Goal: Task Accomplishment & Management: Complete application form

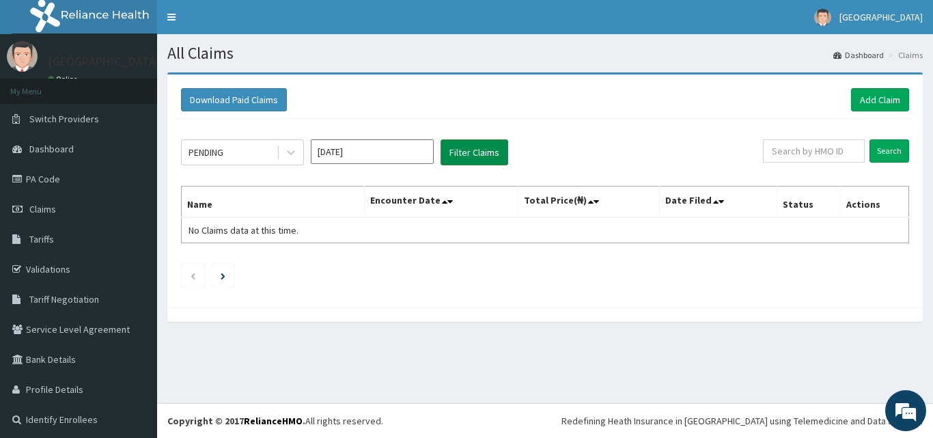
click at [469, 151] on button "Filter Claims" at bounding box center [475, 152] width 68 height 26
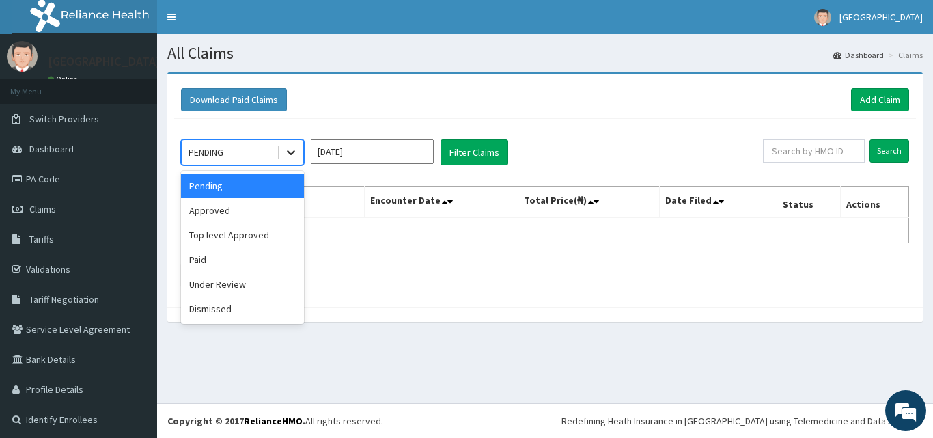
click at [284, 152] on icon at bounding box center [291, 153] width 14 height 14
click at [245, 286] on div "Under Review" at bounding box center [242, 284] width 123 height 25
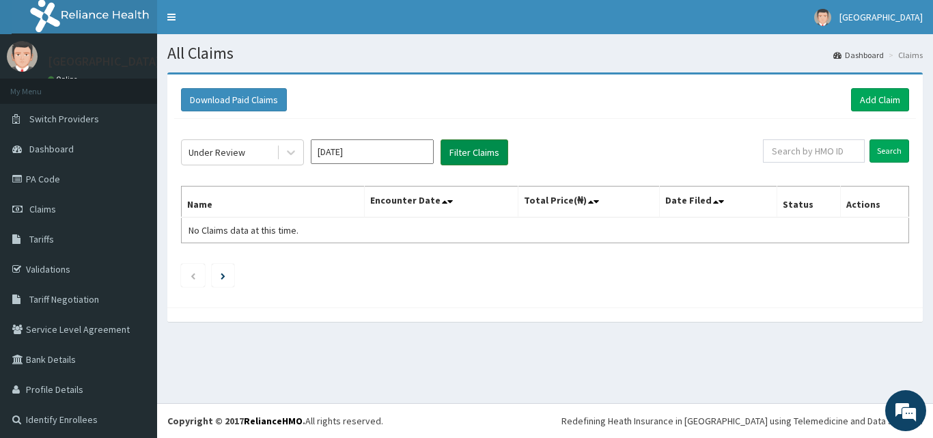
click at [482, 144] on button "Filter Claims" at bounding box center [475, 152] width 68 height 26
click at [876, 101] on link "Add Claim" at bounding box center [880, 99] width 58 height 23
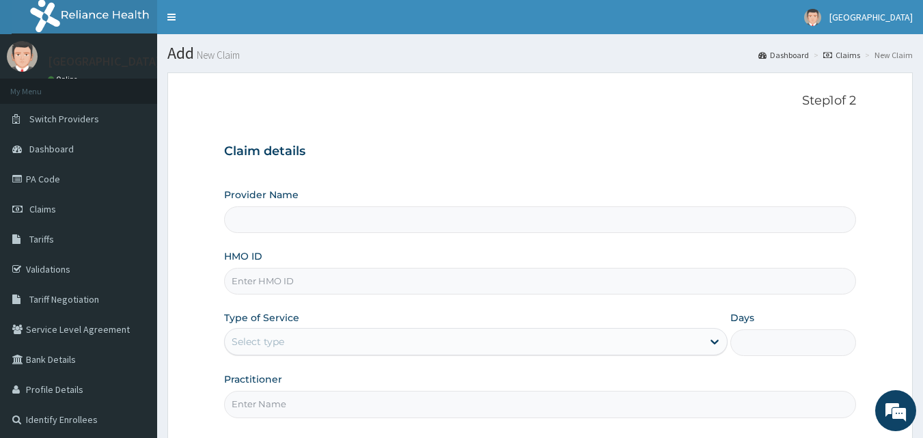
type input "[GEOGRAPHIC_DATA]"
click at [850, 55] on link "Claims" at bounding box center [841, 55] width 37 height 12
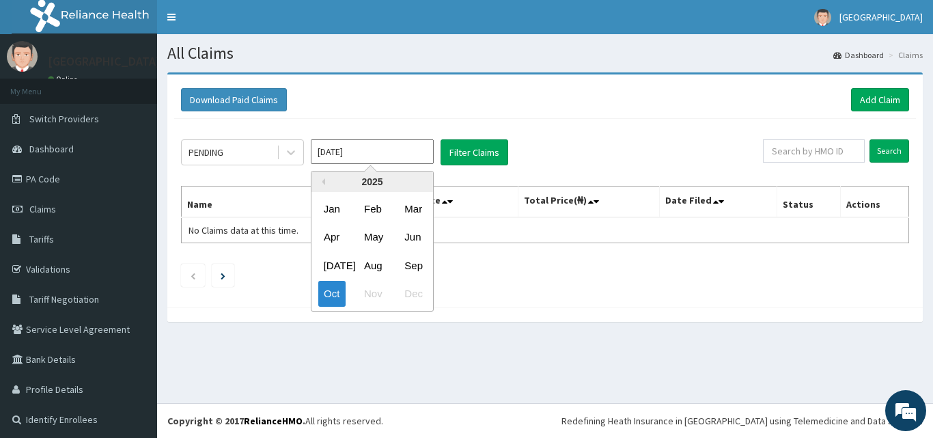
click at [409, 149] on input "Oct 2025" at bounding box center [372, 151] width 123 height 25
click at [334, 294] on div "Oct" at bounding box center [331, 293] width 27 height 25
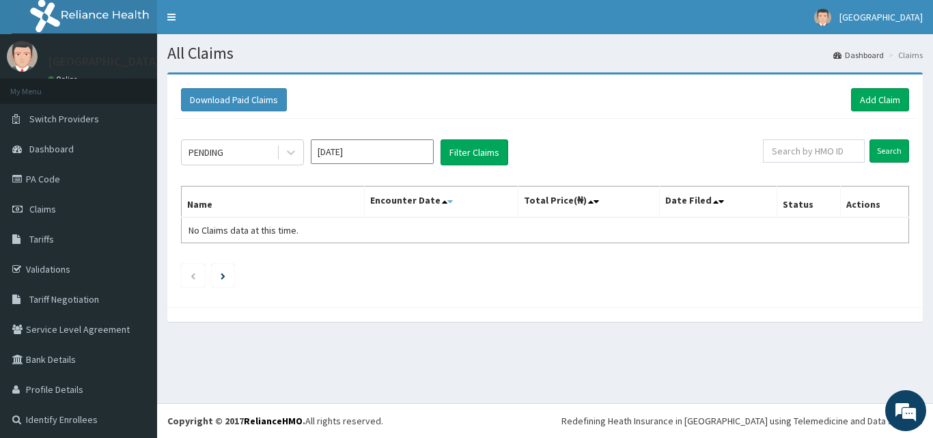
click at [447, 198] on icon at bounding box center [449, 202] width 5 height 10
click at [814, 155] on input "text" at bounding box center [814, 150] width 102 height 23
type input "PPY/10510/E"
click at [870, 139] on input "Search" at bounding box center [890, 150] width 40 height 23
click at [885, 150] on input "Search" at bounding box center [890, 150] width 40 height 23
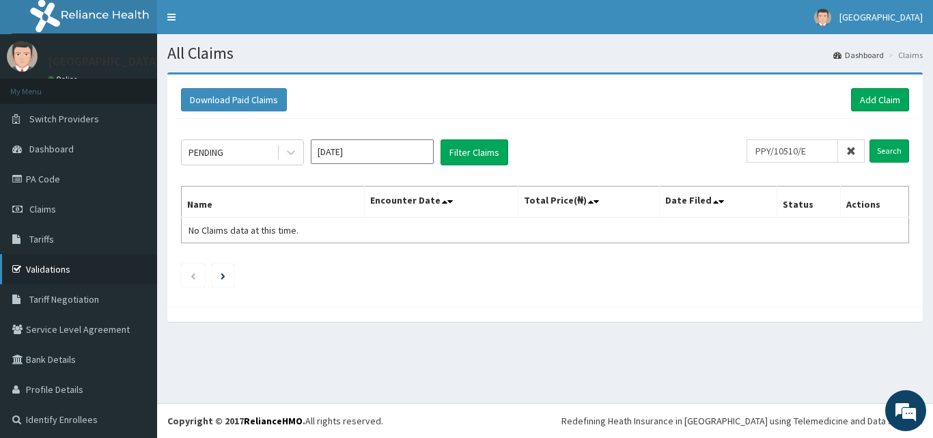
click at [38, 277] on link "Validations" at bounding box center [78, 269] width 157 height 30
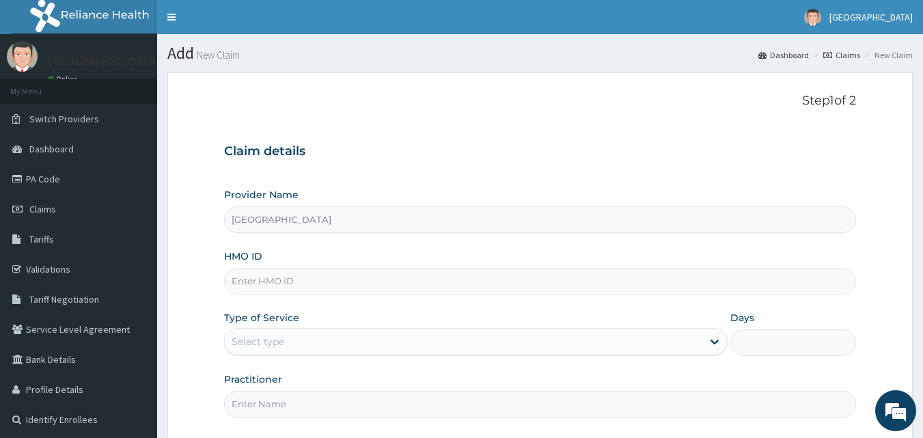
type input "[GEOGRAPHIC_DATA]"
click at [359, 275] on input "HMO ID" at bounding box center [540, 281] width 633 height 27
type input "["
type input "PPY/10510/E"
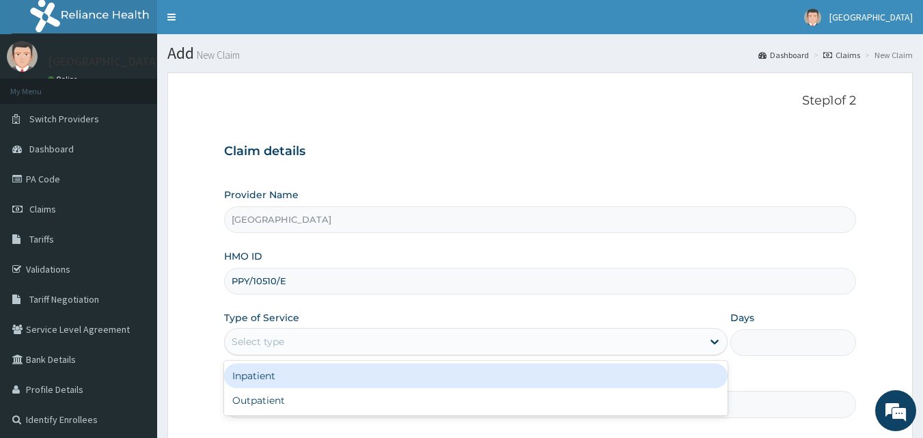
click at [308, 342] on div "Select type" at bounding box center [464, 342] width 478 height 22
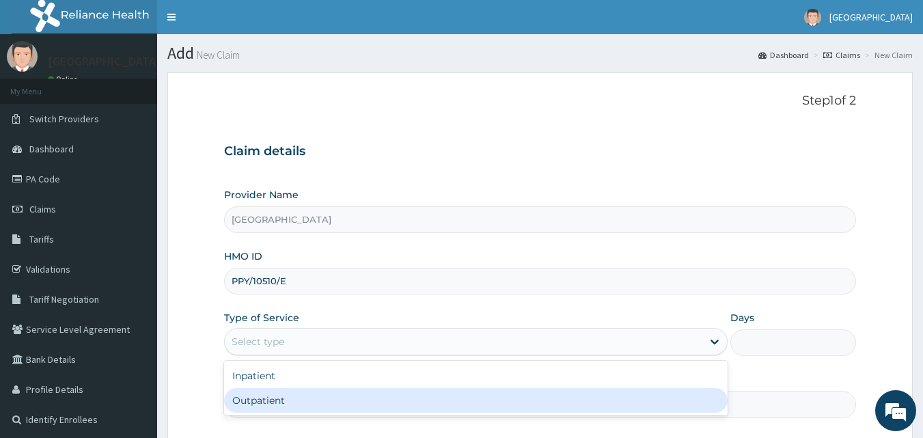
click at [277, 404] on div "Outpatient" at bounding box center [475, 400] width 503 height 25
type input "1"
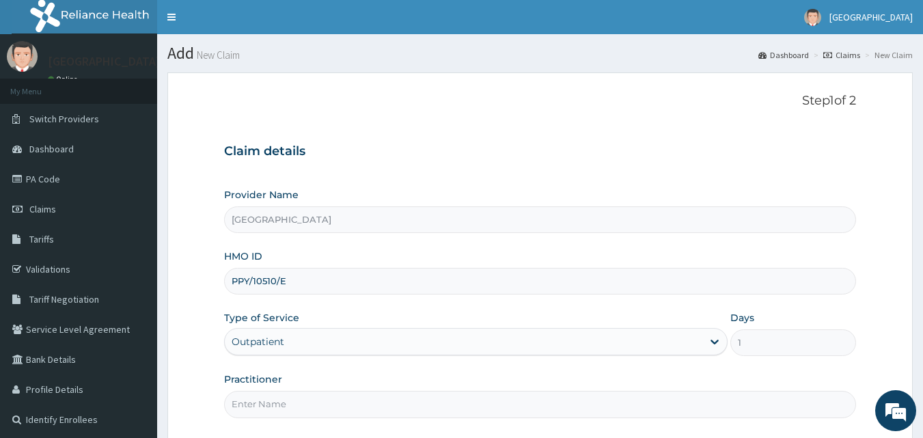
scroll to position [128, 0]
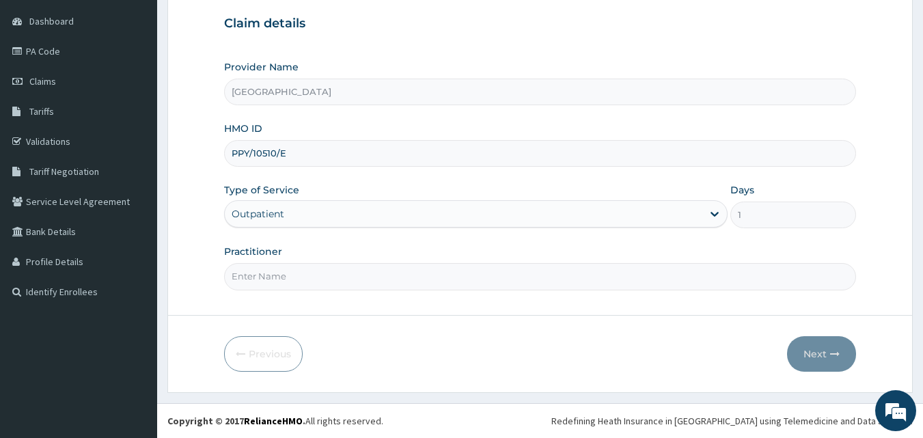
click at [267, 278] on input "Practitioner" at bounding box center [540, 276] width 633 height 27
type input "DR OLA"
click at [826, 349] on button "Next" at bounding box center [821, 354] width 69 height 36
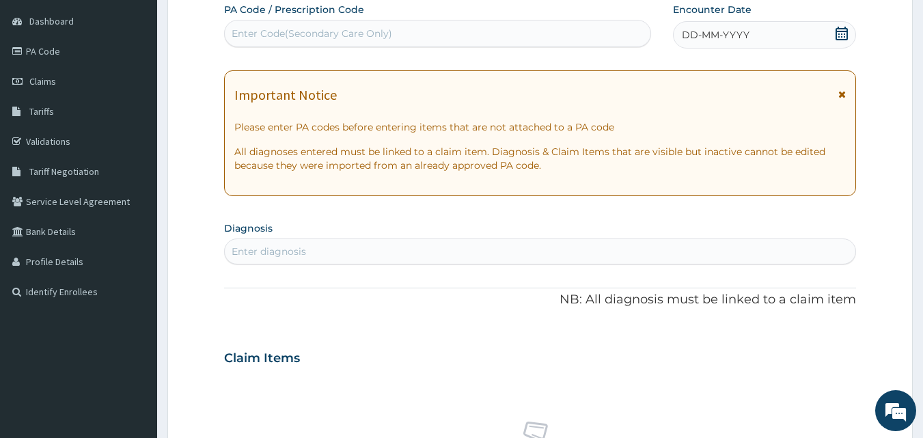
scroll to position [0, 0]
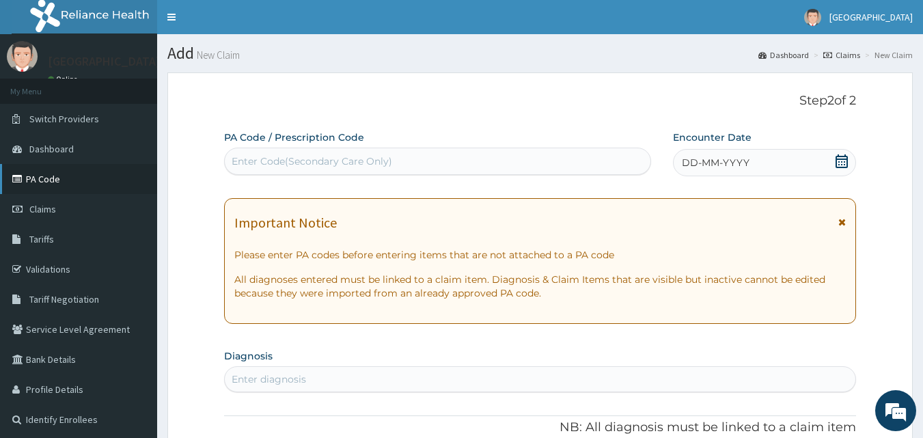
click at [68, 173] on link "PA Code" at bounding box center [78, 179] width 157 height 30
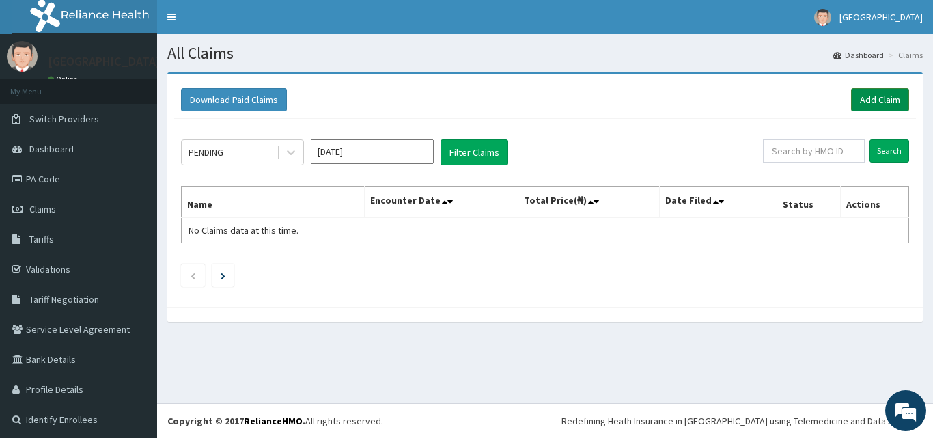
click at [876, 103] on link "Add Claim" at bounding box center [880, 99] width 58 height 23
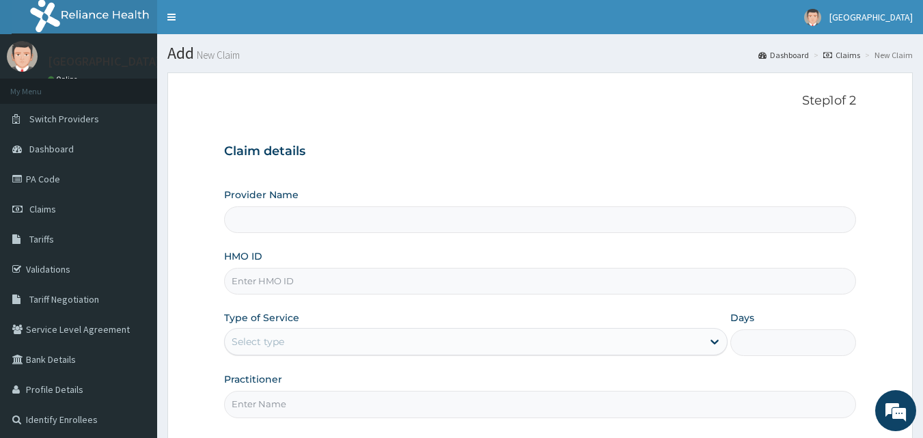
type input "[GEOGRAPHIC_DATA]"
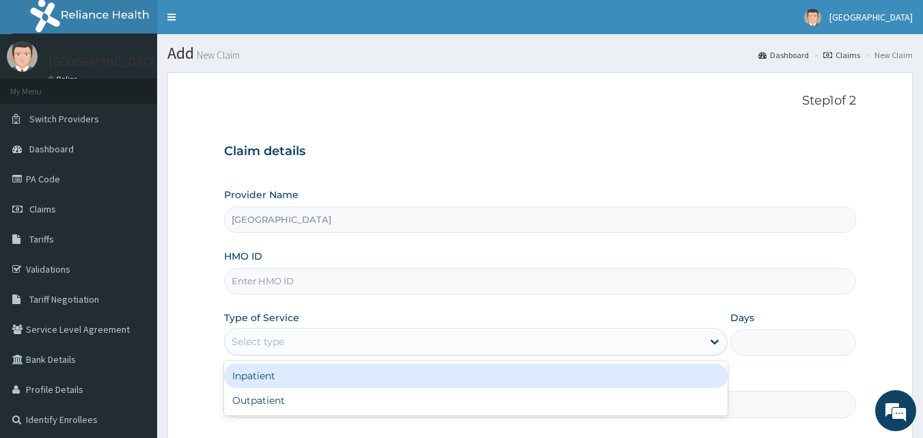
click at [438, 339] on div "Select type" at bounding box center [464, 342] width 478 height 22
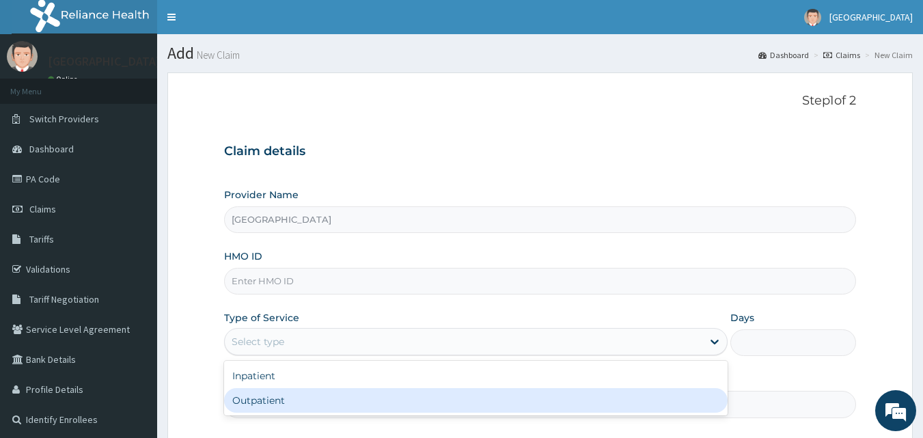
click at [400, 393] on div "Outpatient" at bounding box center [475, 400] width 503 height 25
type input "1"
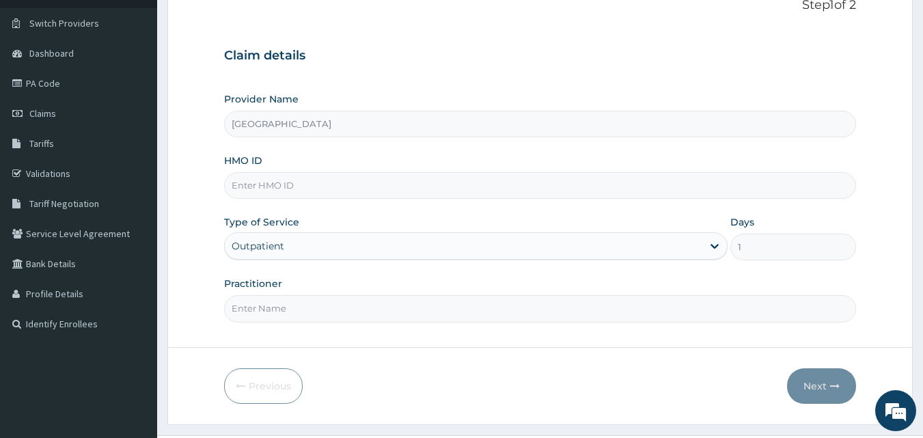
scroll to position [128, 0]
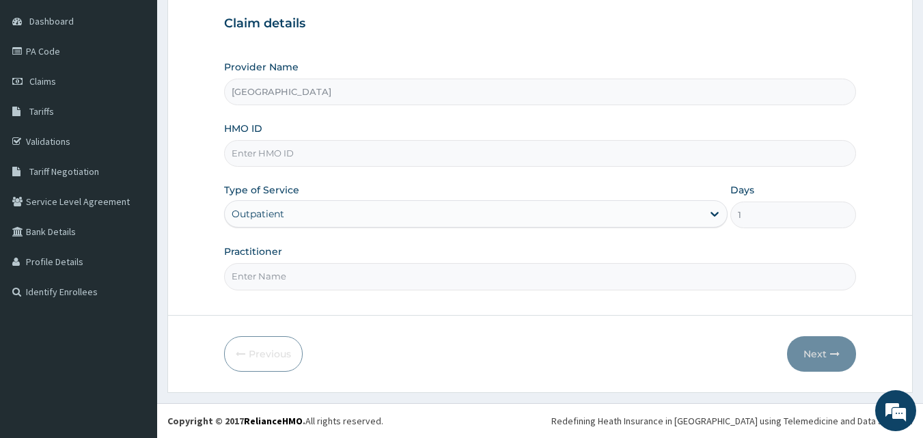
click at [516, 286] on input "Practitioner" at bounding box center [540, 276] width 633 height 27
type input "[PERSON_NAME]"
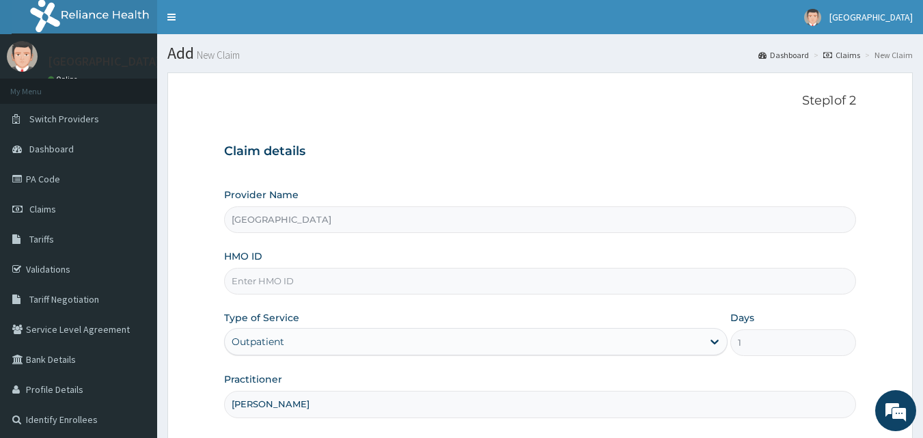
click at [575, 283] on input "HMO ID" at bounding box center [540, 281] width 633 height 27
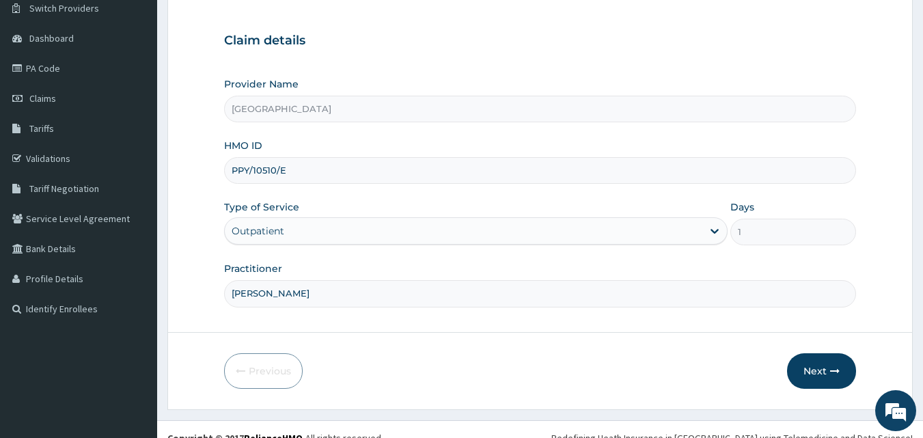
scroll to position [128, 0]
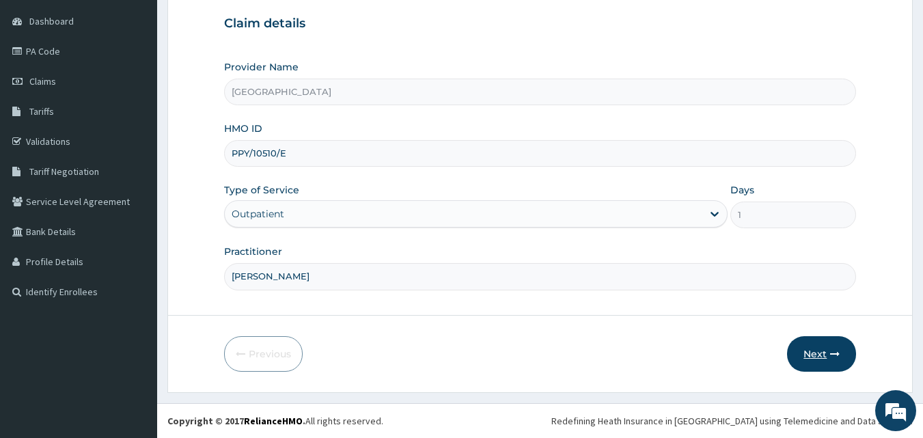
type input "PPY/10510/E"
click at [809, 352] on button "Next" at bounding box center [821, 354] width 69 height 36
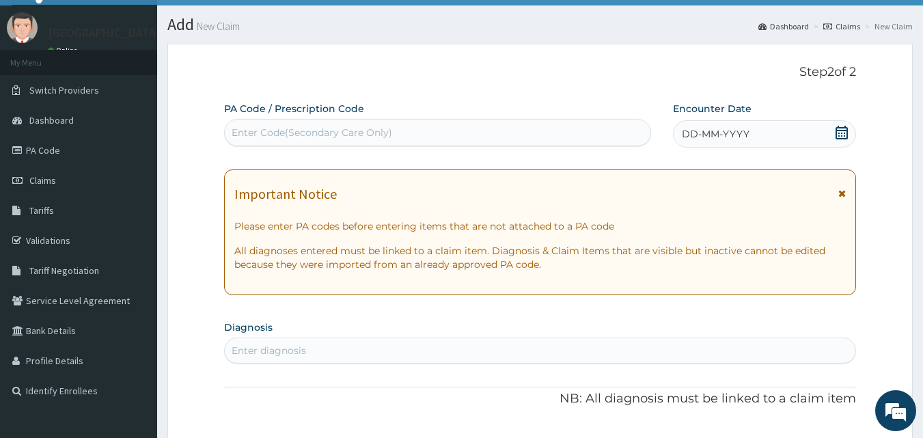
scroll to position [0, 0]
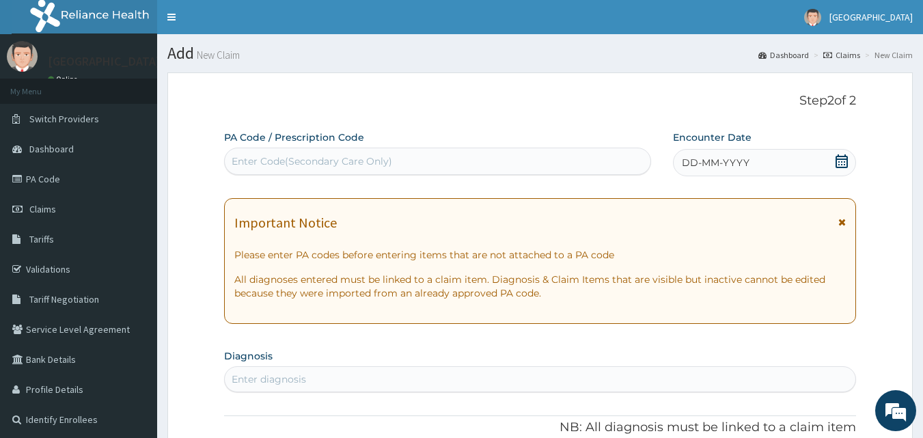
click at [557, 162] on div "Enter Code(Secondary Care Only)" at bounding box center [438, 161] width 426 height 22
click at [838, 161] on icon at bounding box center [842, 161] width 14 height 14
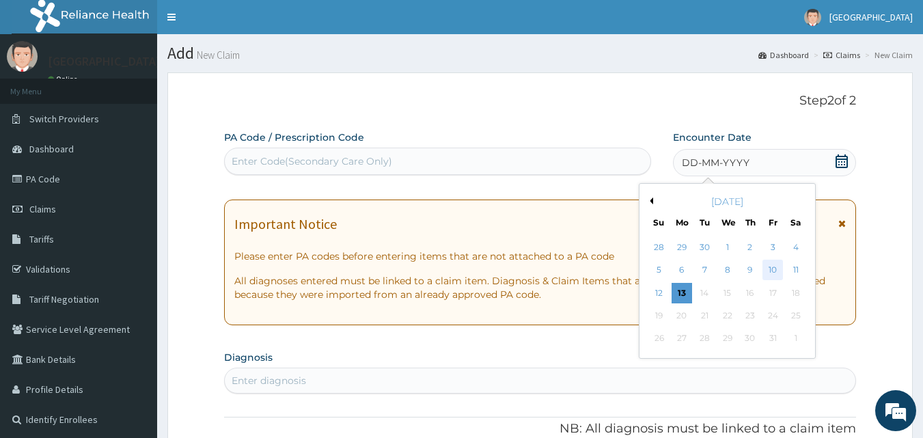
click at [772, 264] on div "10" at bounding box center [772, 270] width 20 height 20
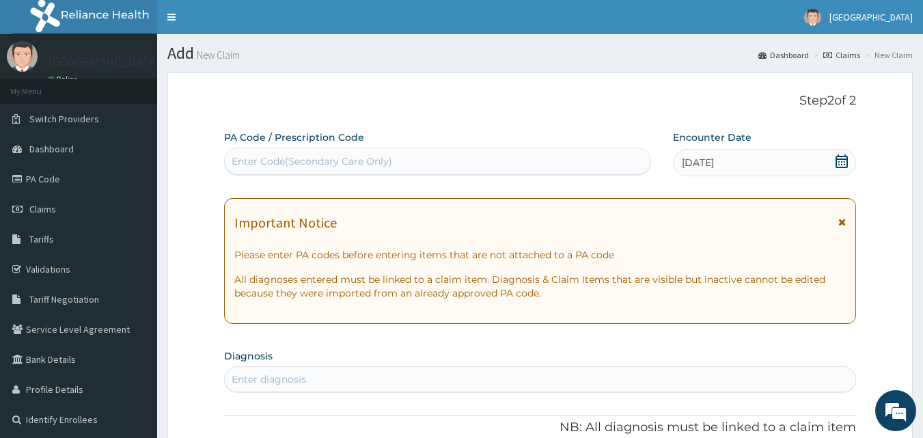
click at [419, 377] on div "Enter diagnosis" at bounding box center [540, 379] width 631 height 22
type input "A"
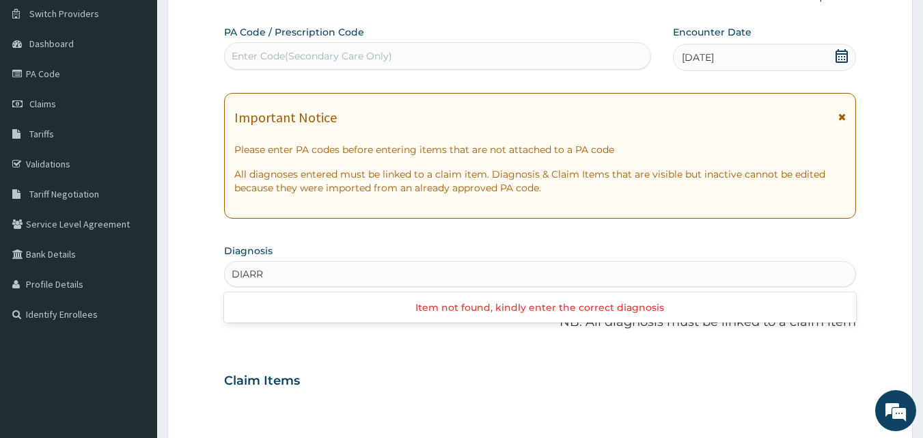
scroll to position [118, 0]
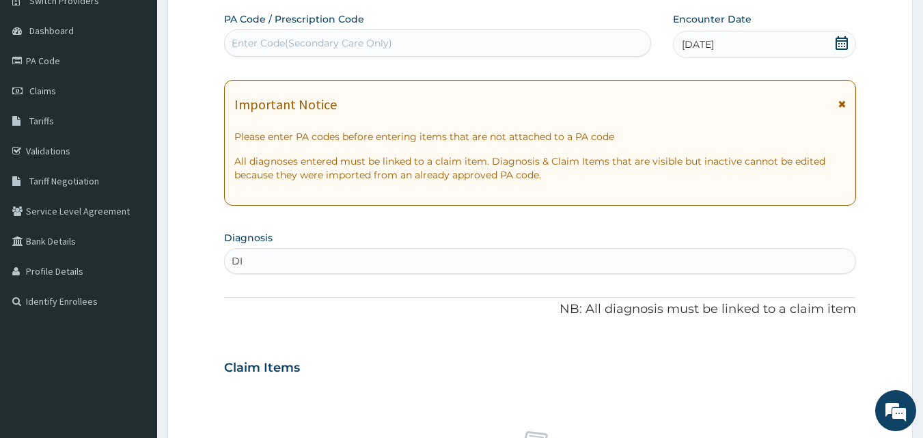
type input "D"
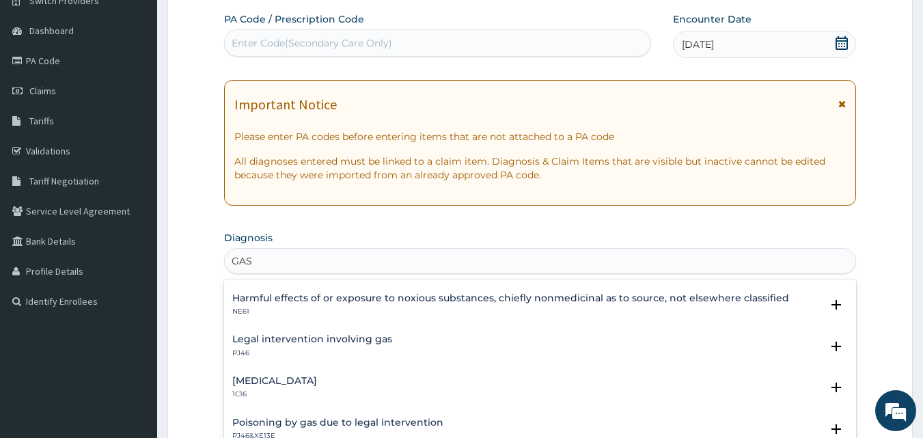
scroll to position [18, 0]
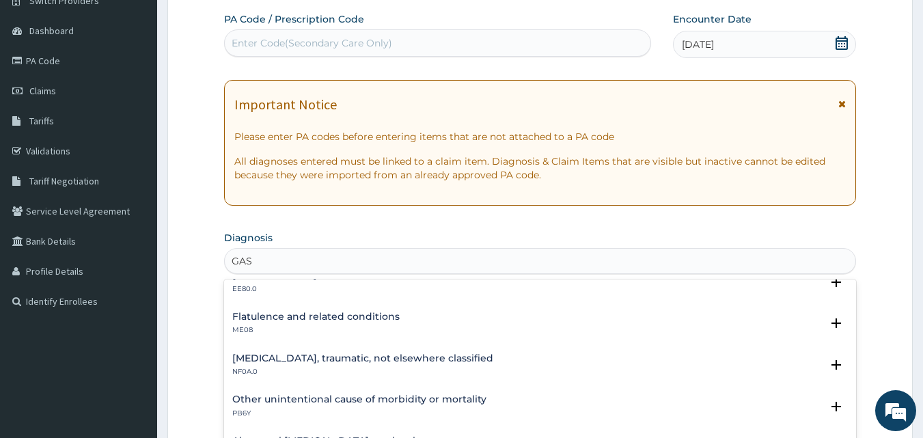
type input "GAS"
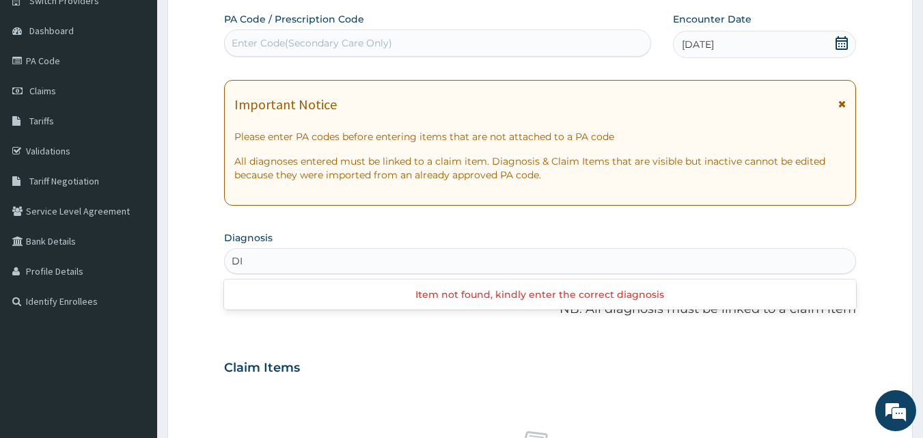
type input "D"
type input "DYSEN"
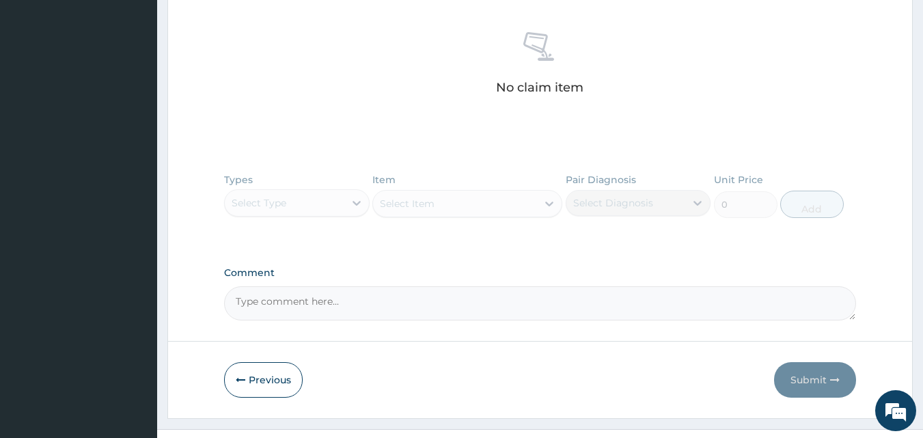
scroll to position [543, 0]
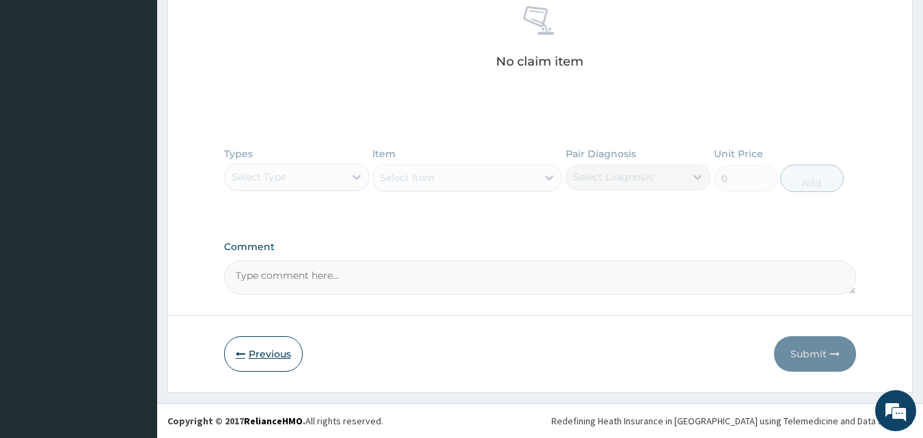
type input "DI"
click at [246, 353] on button "Previous" at bounding box center [263, 354] width 79 height 36
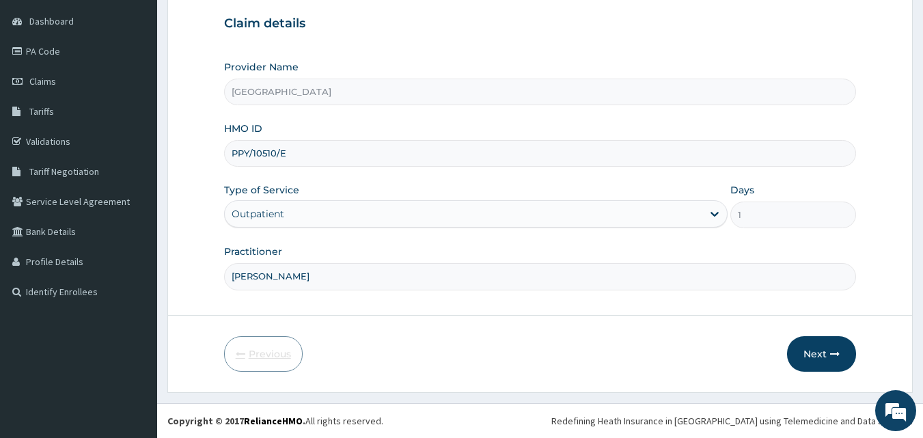
scroll to position [128, 0]
click at [826, 359] on button "Next" at bounding box center [821, 354] width 69 height 36
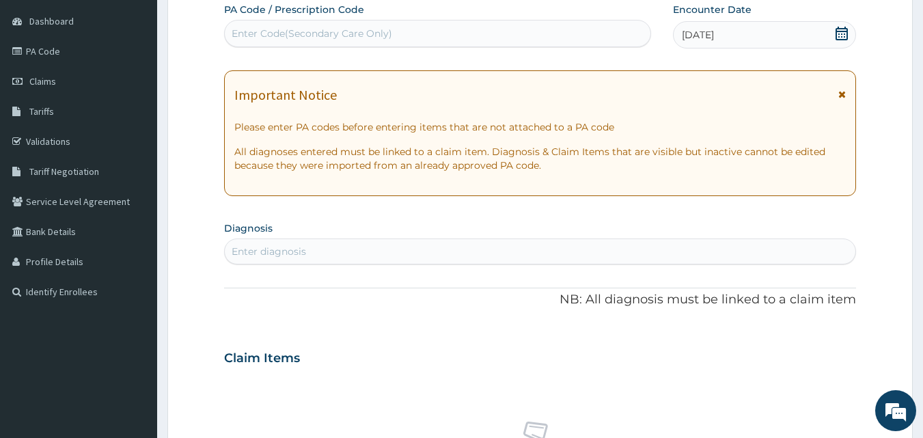
click at [263, 257] on div "Enter diagnosis" at bounding box center [269, 252] width 74 height 14
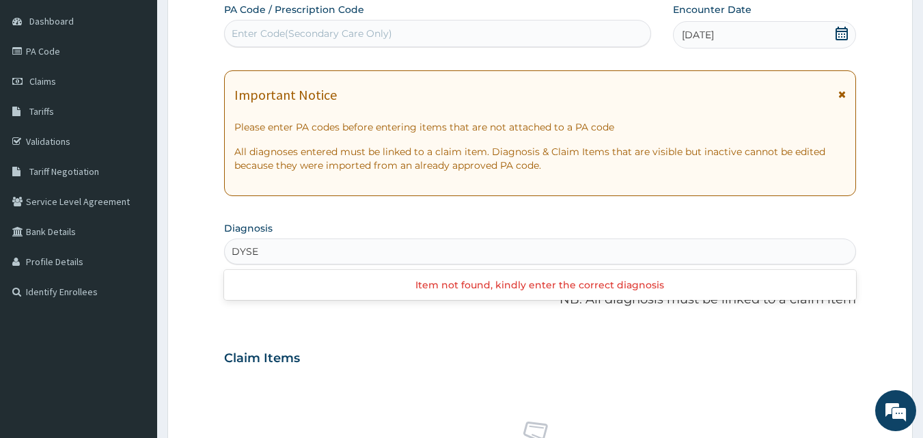
type input "DYS"
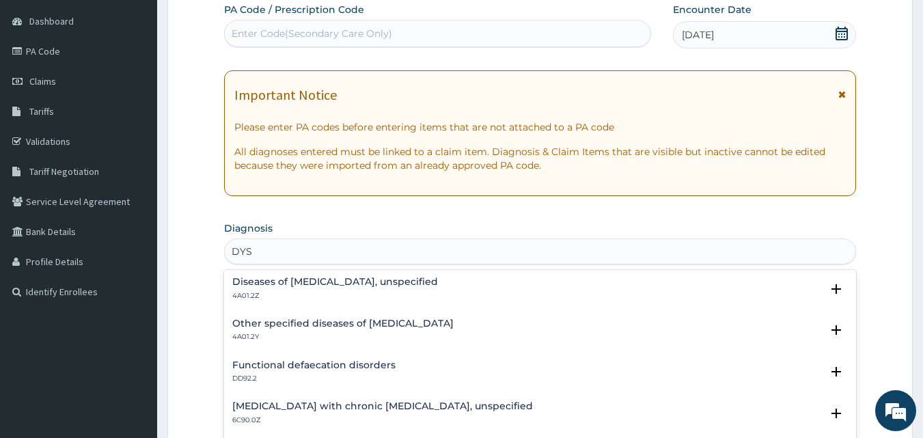
scroll to position [0, 0]
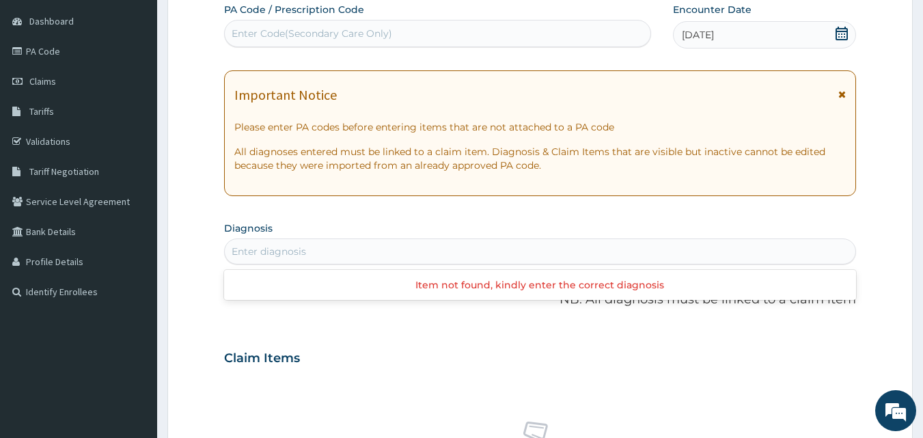
drag, startPoint x: 272, startPoint y: 250, endPoint x: 219, endPoint y: 248, distance: 52.6
click at [219, 248] on form "Step 2 of 2 PA Code / Prescription Code Enter Code(Secondary Care Only) Encount…" at bounding box center [539, 376] width 745 height 863
type input "GAS"
drag, startPoint x: 268, startPoint y: 249, endPoint x: 232, endPoint y: 256, distance: 37.6
click at [232, 256] on div "Enter diagnosis" at bounding box center [540, 251] width 631 height 22
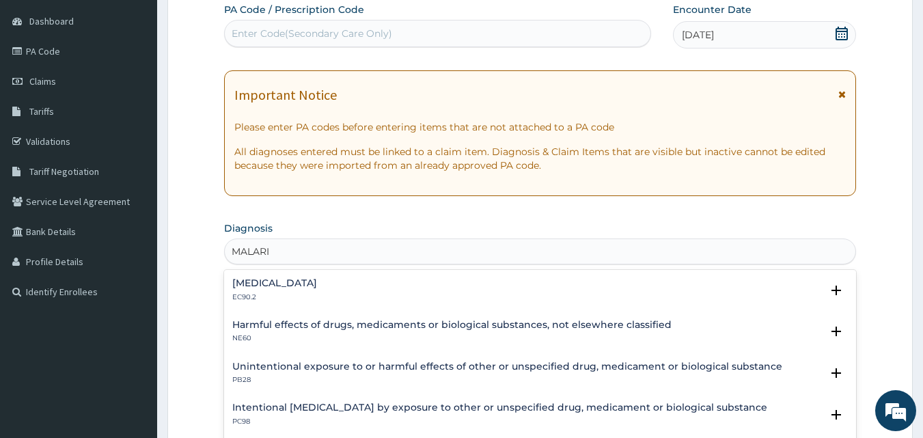
type input "MALARIA"
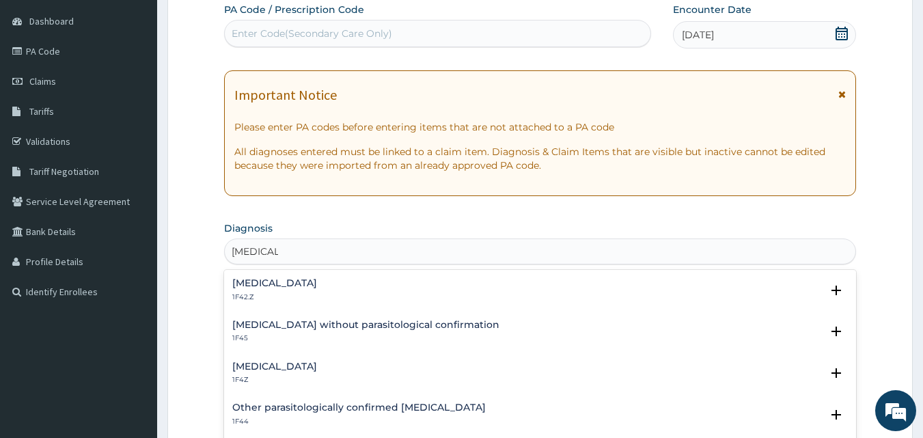
click at [361, 370] on div "Malaria, unspecified 1F4Z" at bounding box center [540, 373] width 616 height 24
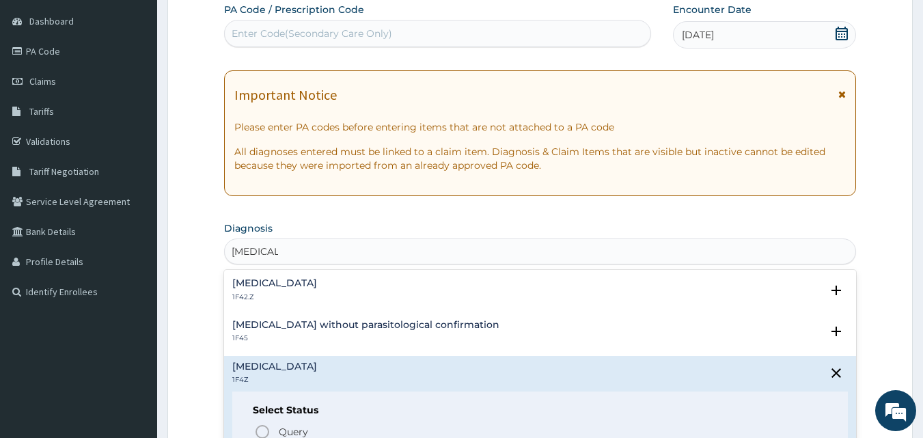
scroll to position [180, 0]
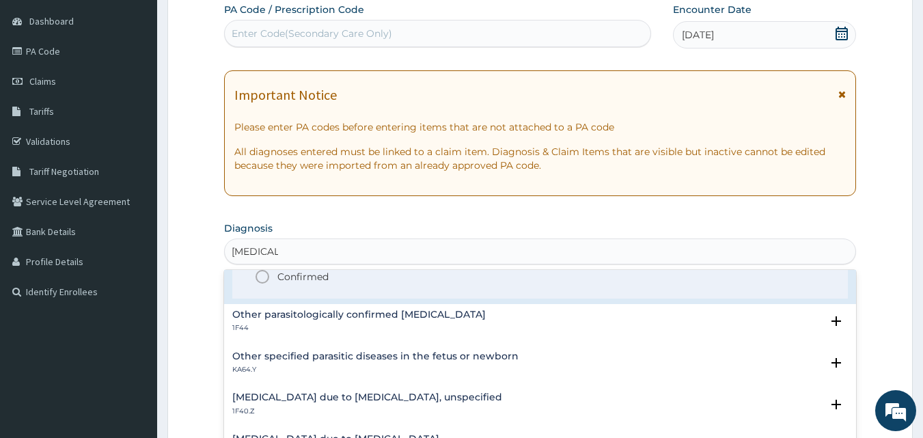
click at [263, 276] on icon "status option filled" at bounding box center [262, 276] width 16 height 16
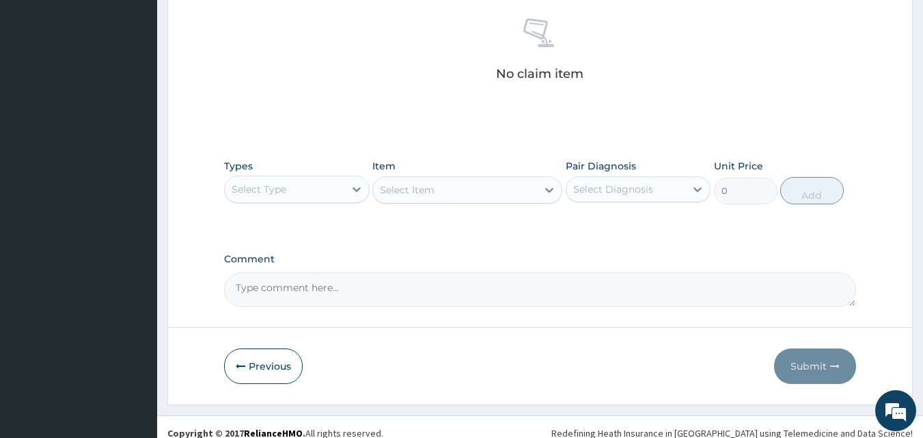
scroll to position [547, 0]
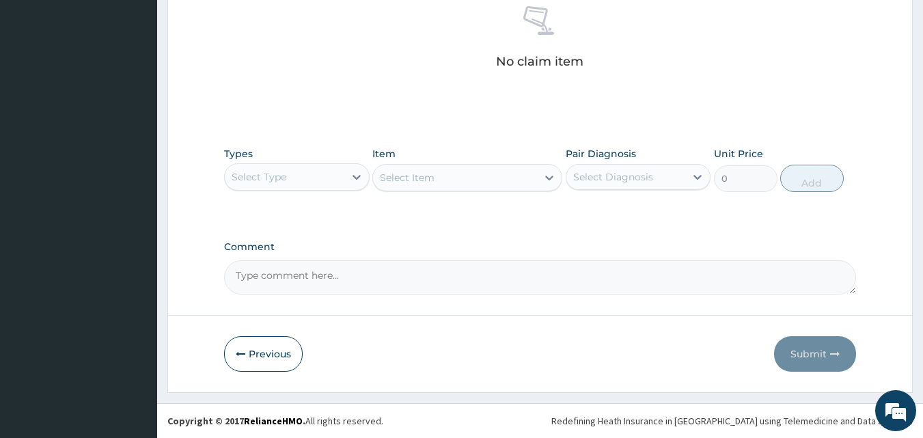
click at [321, 176] on div "Select Type" at bounding box center [285, 177] width 120 height 22
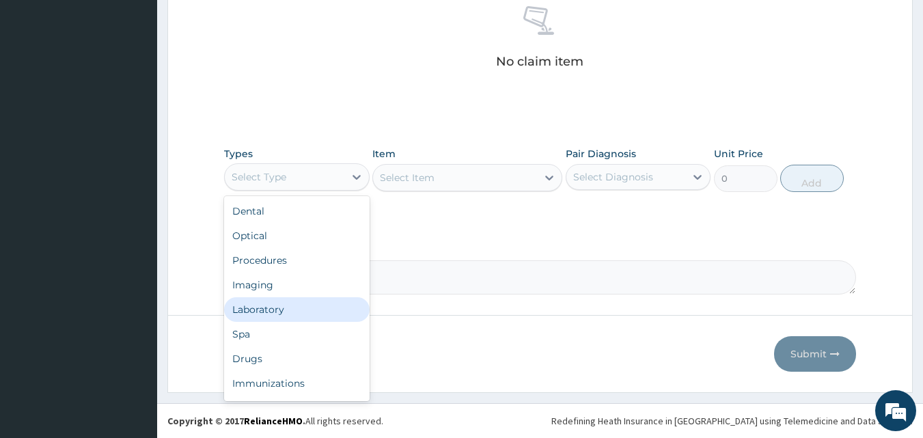
click at [292, 312] on div "Laboratory" at bounding box center [297, 309] width 146 height 25
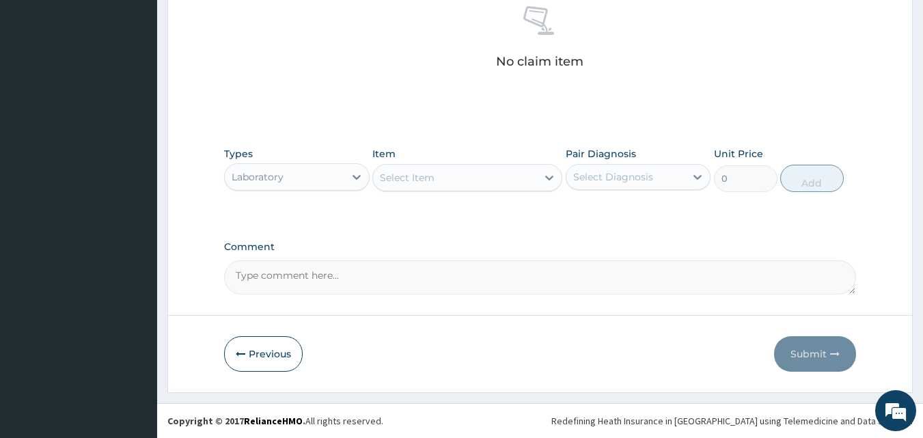
click at [436, 189] on div "Select Item" at bounding box center [467, 177] width 190 height 27
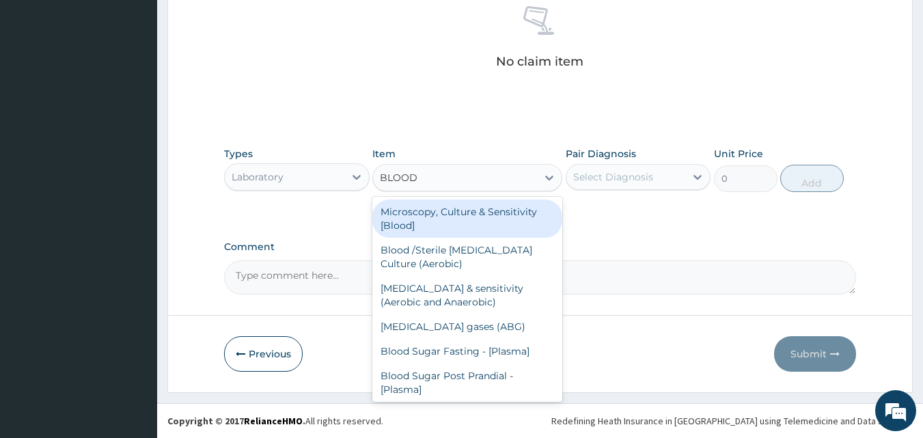
type input "BLOOD F"
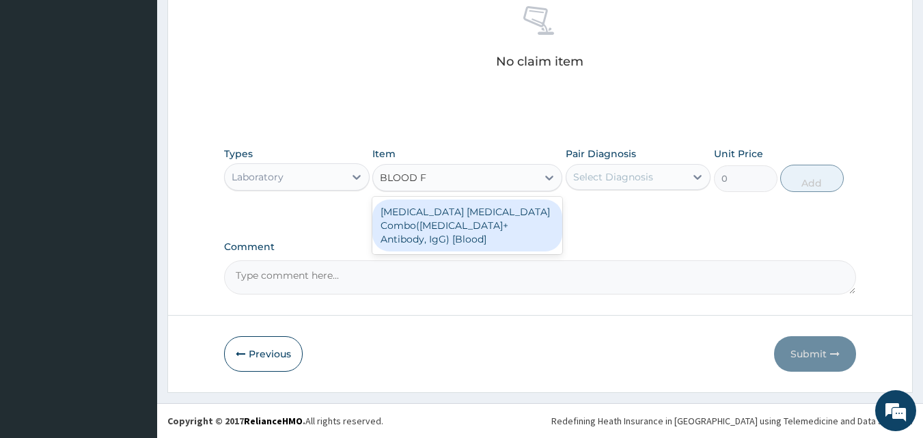
click at [460, 219] on div "Malaria Parasite Combo(Blood Film+ Antibody, IgG) [Blood]" at bounding box center [467, 225] width 190 height 52
type input "2500"
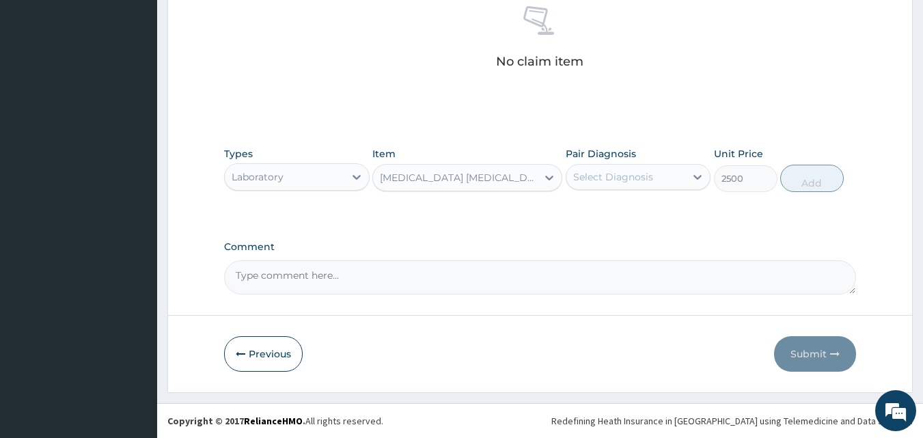
click at [603, 178] on div "Select Diagnosis" at bounding box center [613, 177] width 80 height 14
click at [611, 211] on label "Malaria, unspecified" at bounding box center [630, 211] width 85 height 14
checkbox input "true"
click at [798, 184] on button "Add" at bounding box center [812, 178] width 64 height 27
type input "0"
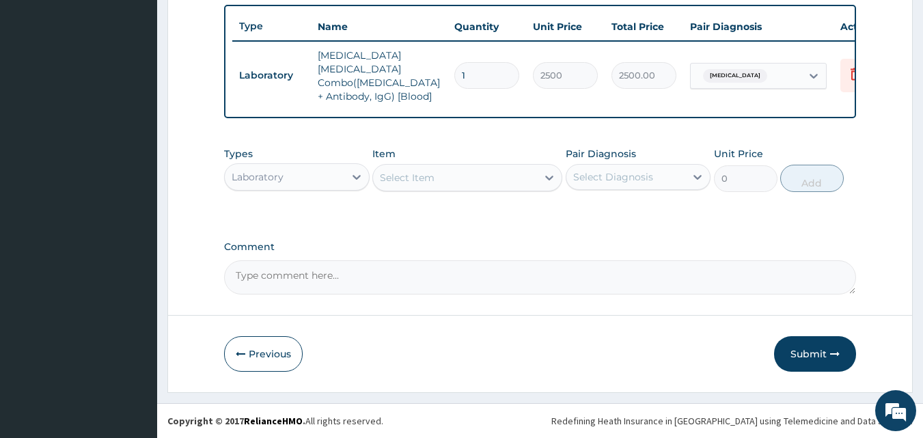
scroll to position [500, 0]
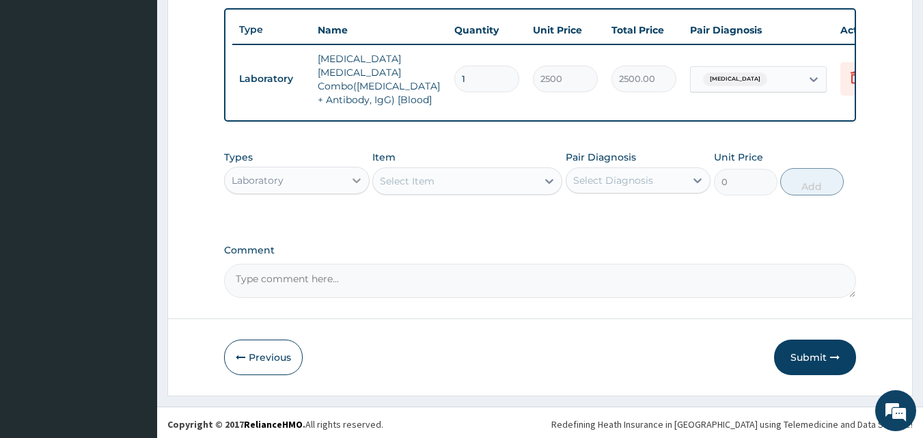
click at [355, 178] on icon at bounding box center [357, 181] width 14 height 14
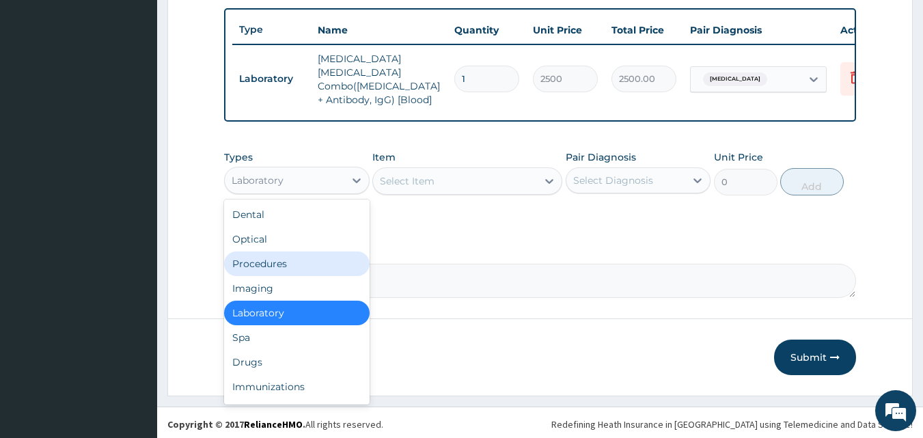
click at [304, 260] on div "Procedures" at bounding box center [297, 263] width 146 height 25
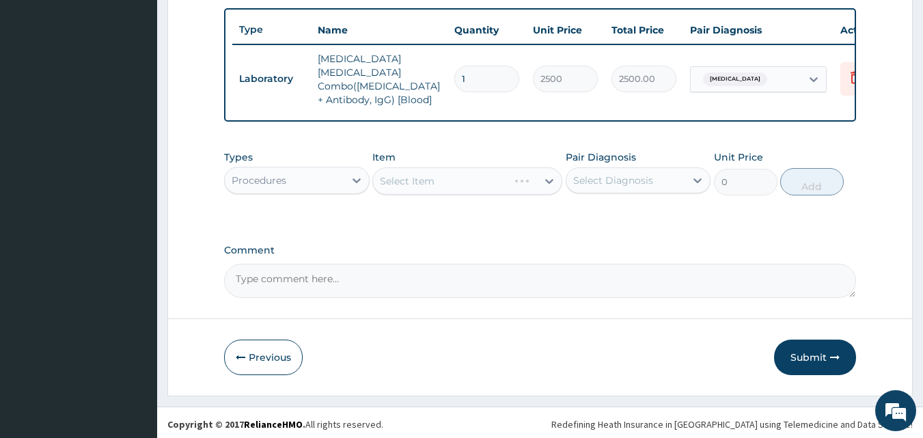
click at [430, 182] on div "Select Item" at bounding box center [467, 180] width 190 height 27
click at [430, 182] on div "Select Item" at bounding box center [407, 181] width 55 height 14
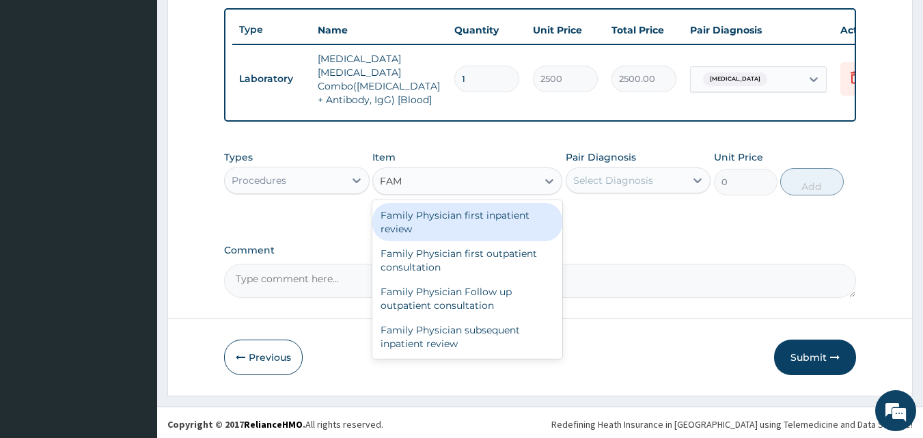
type input "FAMI"
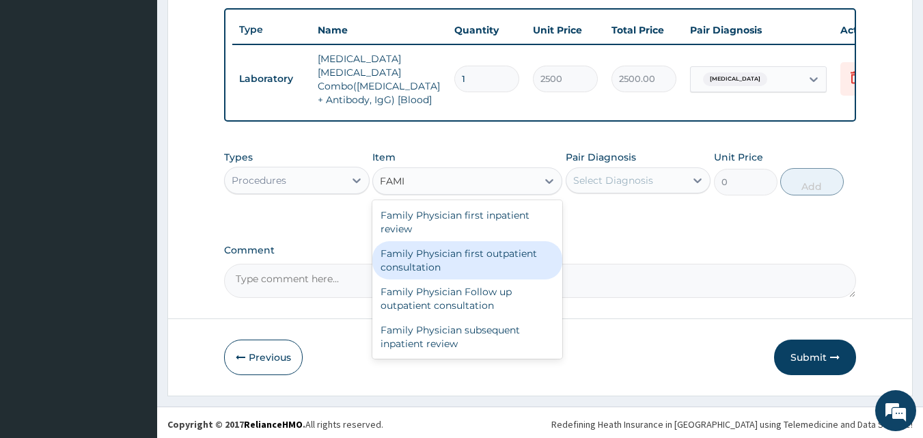
click at [458, 251] on div "Family Physician first outpatient consultation" at bounding box center [467, 260] width 190 height 38
type input "11000"
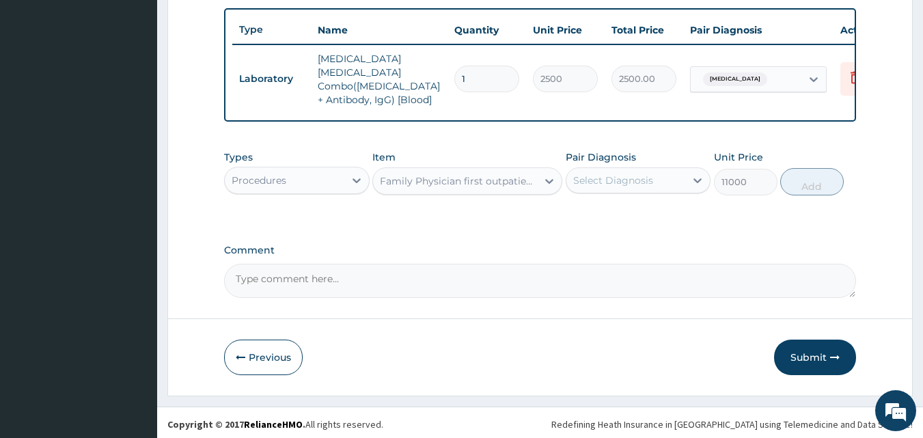
click at [630, 182] on div "Select Diagnosis" at bounding box center [613, 181] width 80 height 14
click at [620, 218] on div "Malaria, unspecified" at bounding box center [639, 216] width 146 height 28
checkbox input "true"
click at [809, 182] on button "Add" at bounding box center [812, 181] width 64 height 27
type input "0"
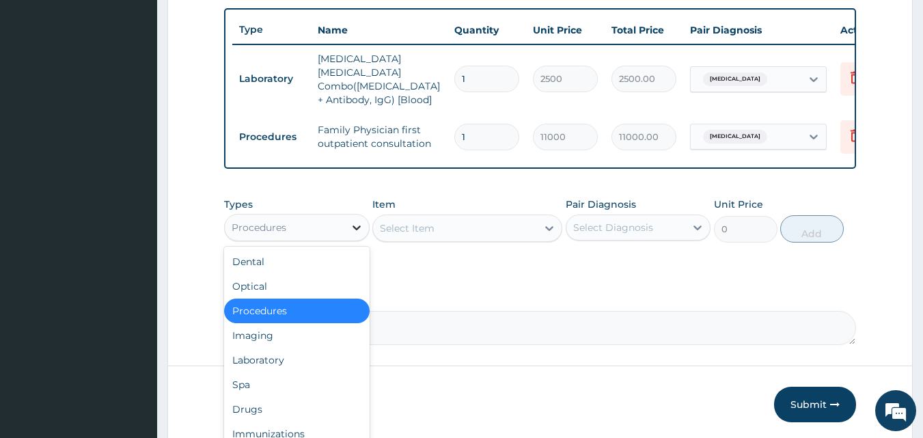
click at [355, 227] on icon at bounding box center [357, 228] width 14 height 14
click at [249, 411] on div "Drugs" at bounding box center [297, 409] width 146 height 25
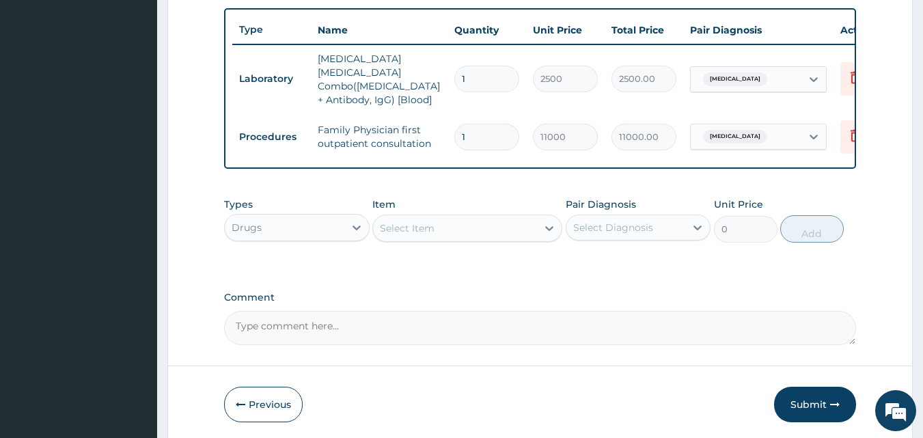
click at [411, 228] on div "Select Item" at bounding box center [407, 228] width 55 height 14
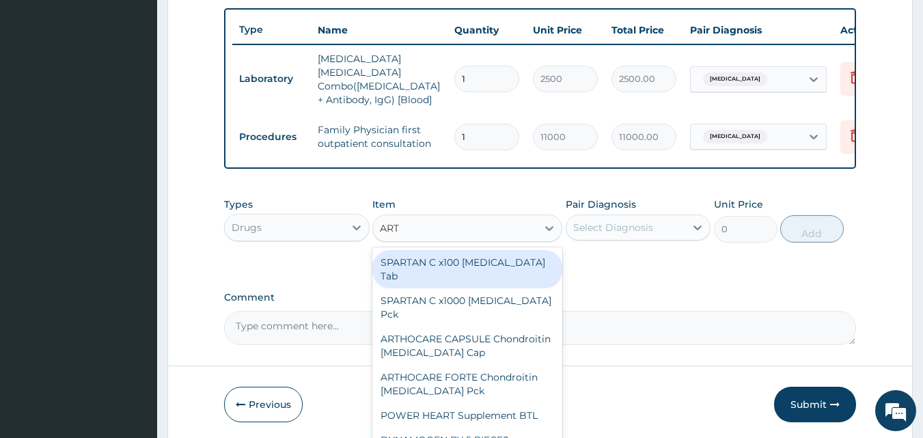
type input "ARTE"
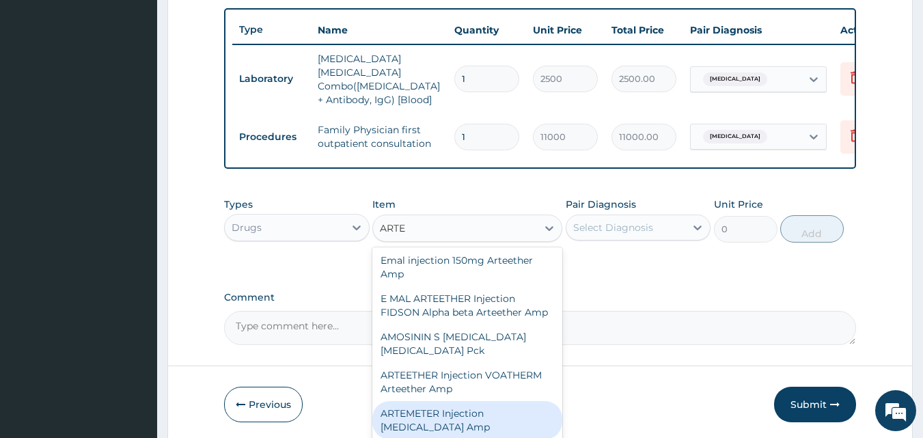
scroll to position [182, 0]
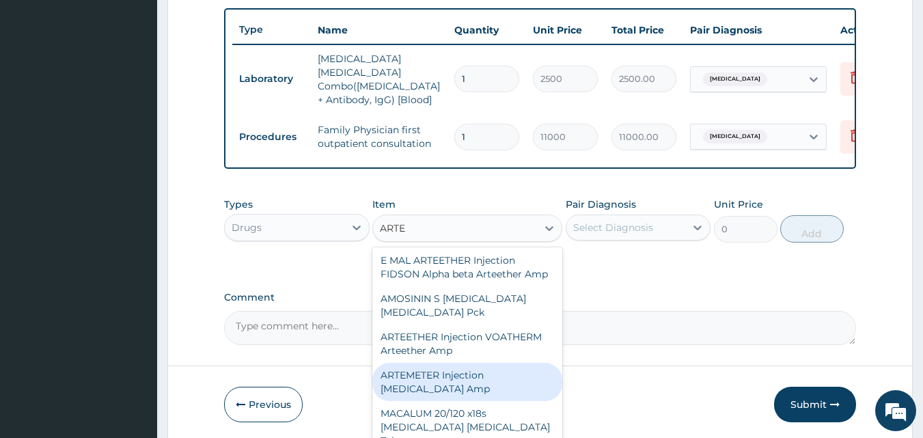
click at [468, 373] on div "ARTEMETER Injection Artemether Amp" at bounding box center [467, 382] width 190 height 38
type input "345"
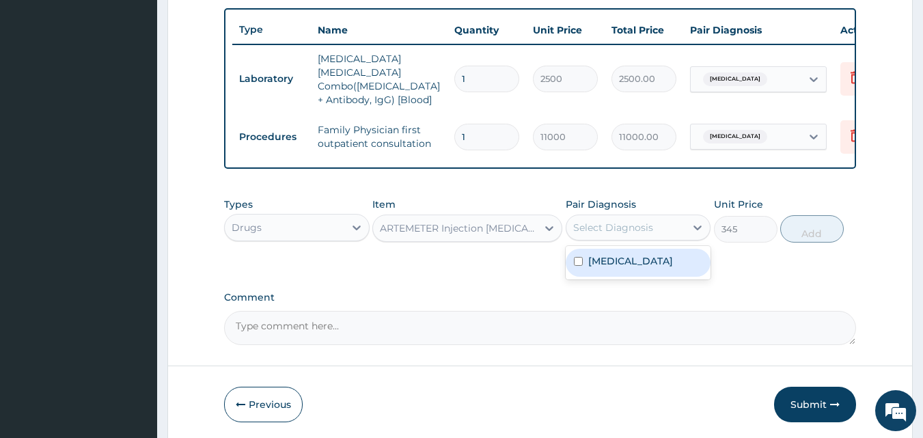
click at [622, 227] on div "Select Diagnosis" at bounding box center [613, 228] width 80 height 14
click at [617, 254] on label "Malaria, unspecified" at bounding box center [630, 261] width 85 height 14
checkbox input "true"
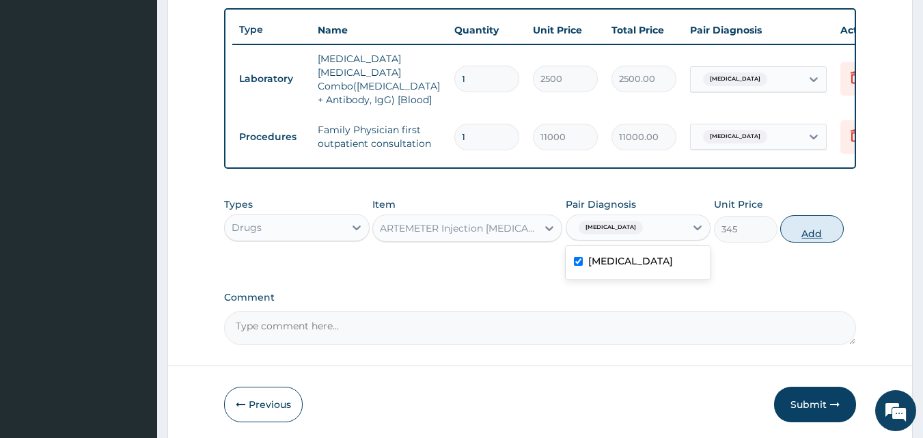
click at [805, 225] on button "Add" at bounding box center [812, 228] width 64 height 27
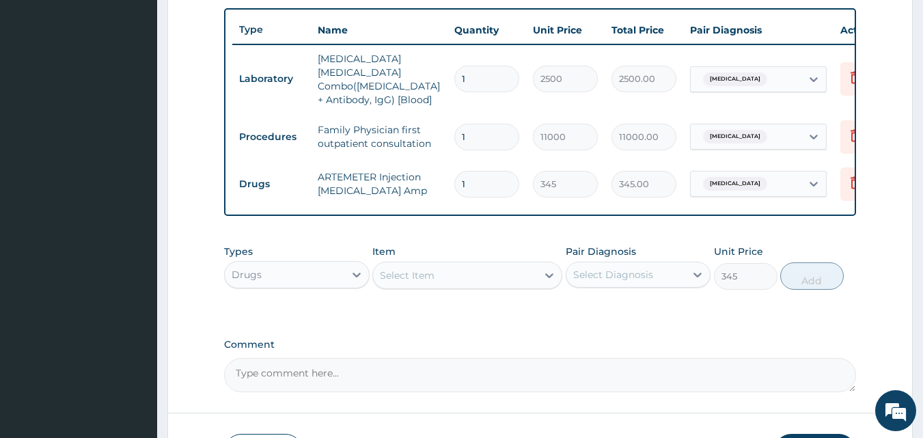
type input "0"
click at [469, 272] on div "Select Item" at bounding box center [455, 275] width 164 height 22
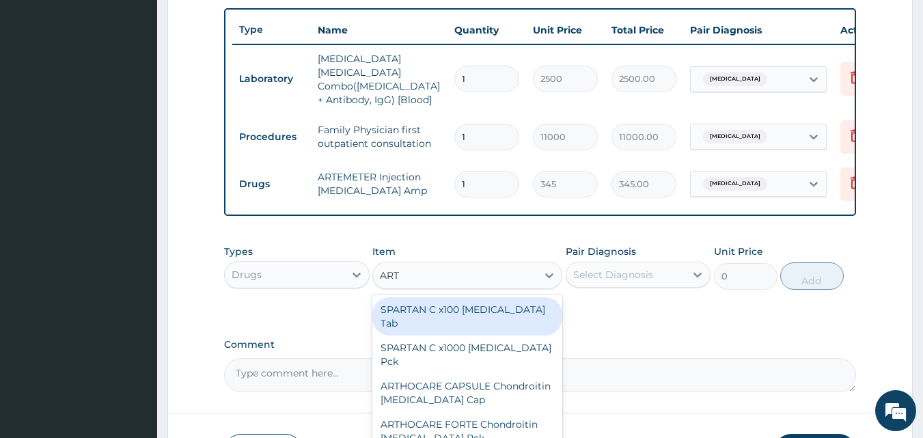
type input "ARTE"
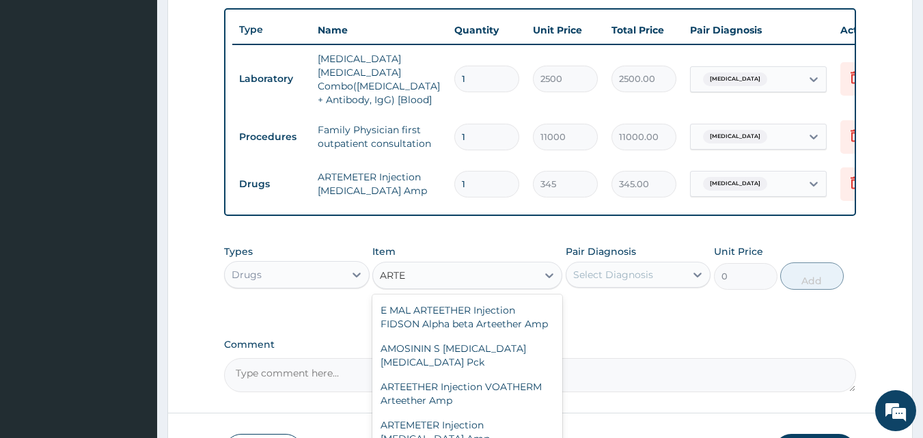
scroll to position [359, 0]
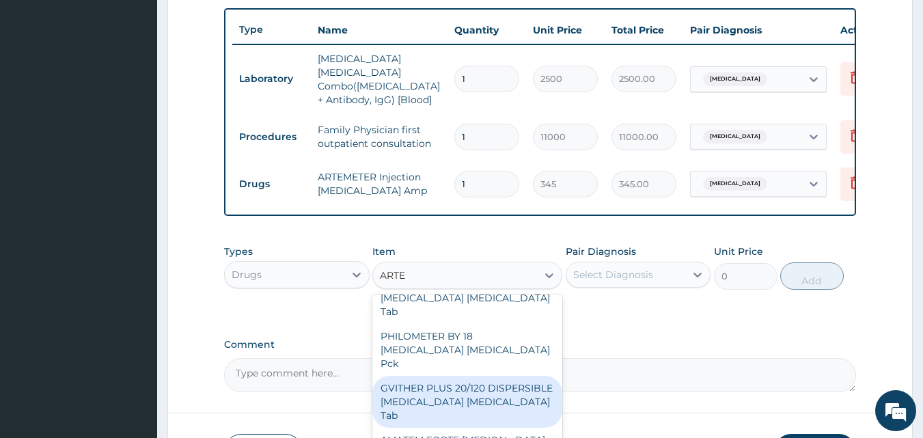
click at [504, 376] on div "GVITHER PLUS 20/120 DISPERSIBLE Artemether Lumefantrine Tab" at bounding box center [467, 402] width 190 height 52
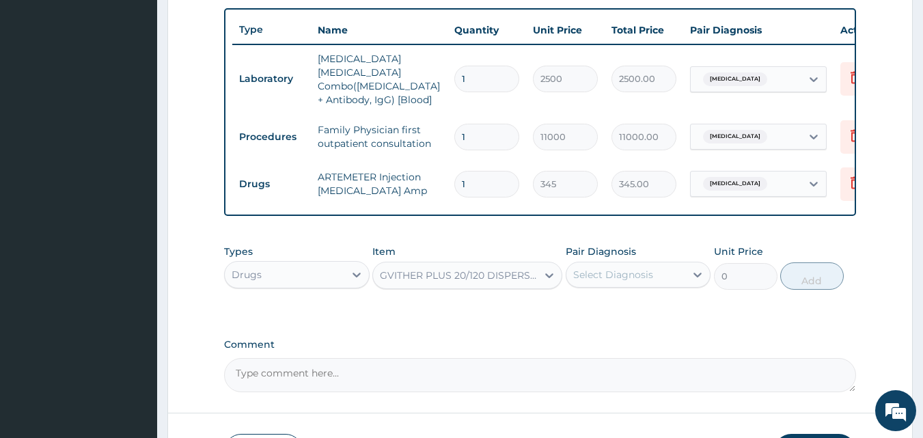
type input "230"
click at [625, 268] on div "Select Diagnosis" at bounding box center [613, 275] width 80 height 14
click at [616, 308] on label "Malaria, unspecified" at bounding box center [630, 308] width 85 height 14
checkbox input "true"
click at [806, 275] on button "Add" at bounding box center [812, 275] width 64 height 27
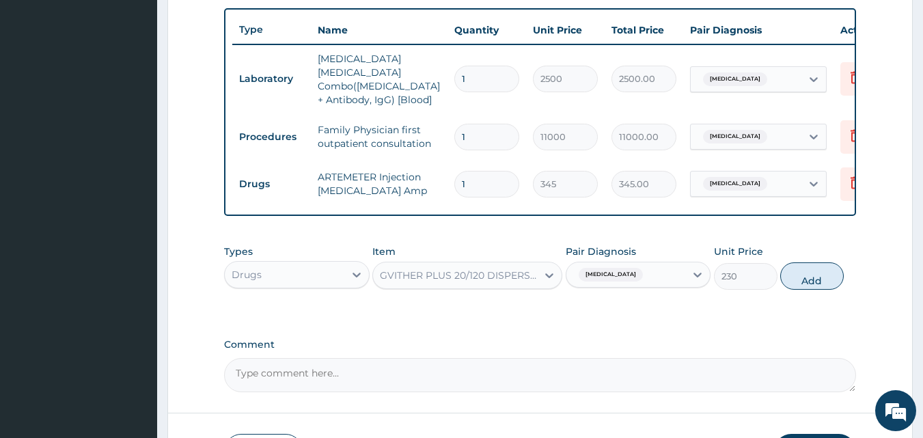
type input "0"
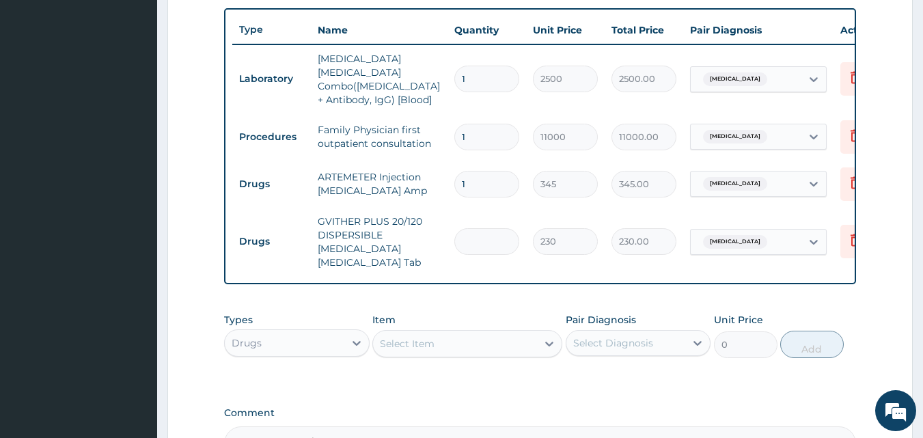
type input "0.00"
type input "6"
type input "1380.00"
type input "6"
click at [341, 344] on div "Drugs" at bounding box center [285, 343] width 120 height 22
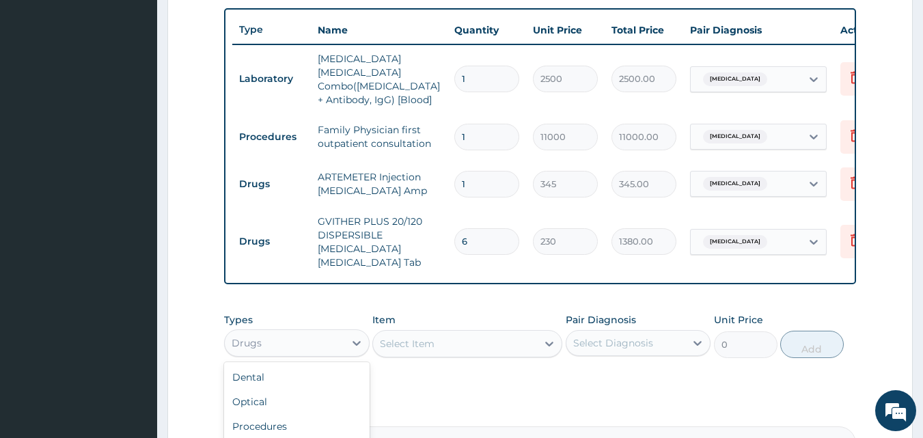
click at [392, 340] on div "Select Item" at bounding box center [407, 344] width 55 height 14
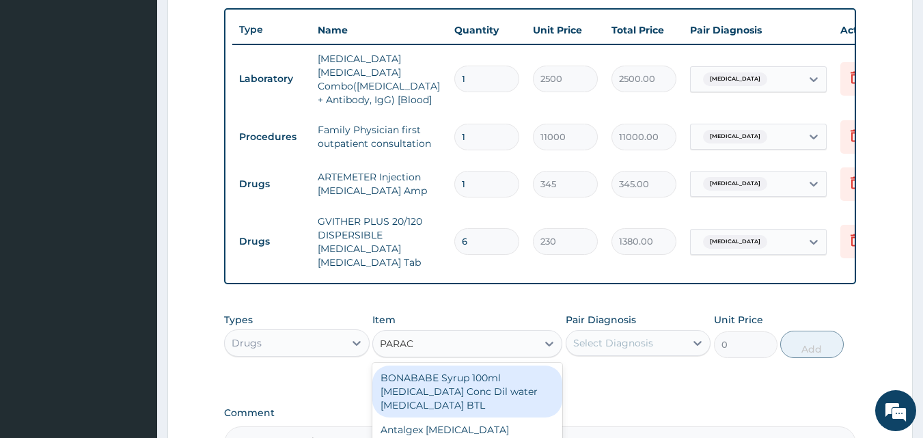
type input "PARACE"
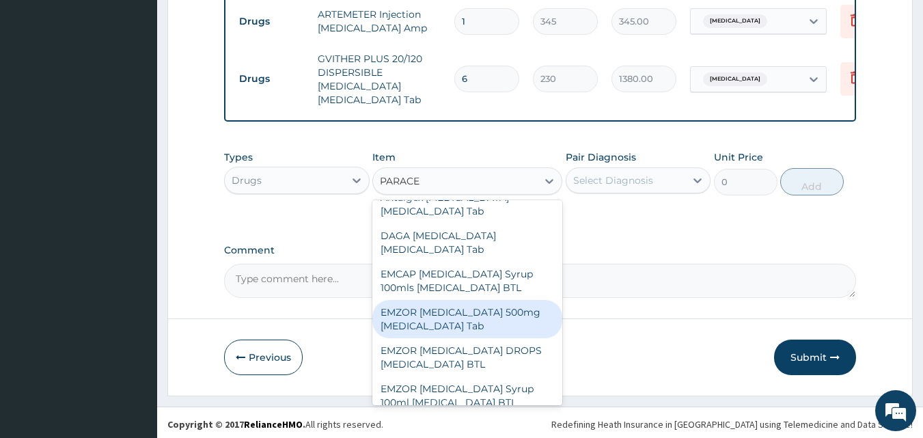
scroll to position [82, 0]
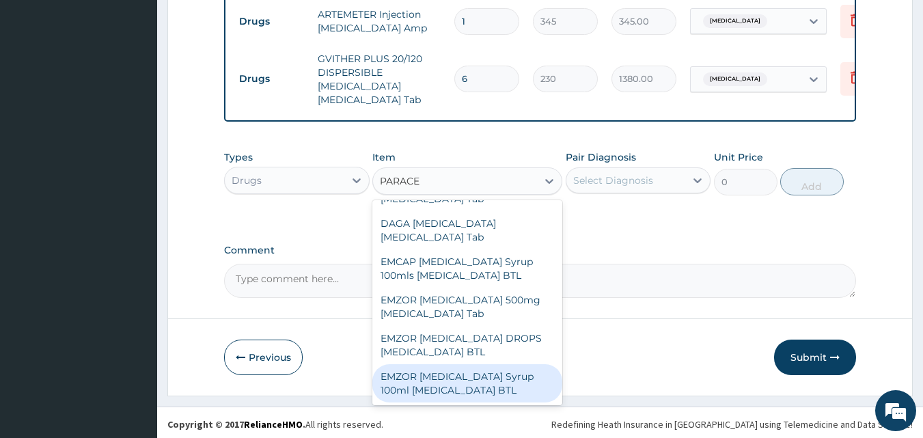
click at [495, 381] on div "EMZOR PARACETAMOL Syrup 100ml Acetaminophen BTL" at bounding box center [467, 383] width 190 height 38
type input "402.5"
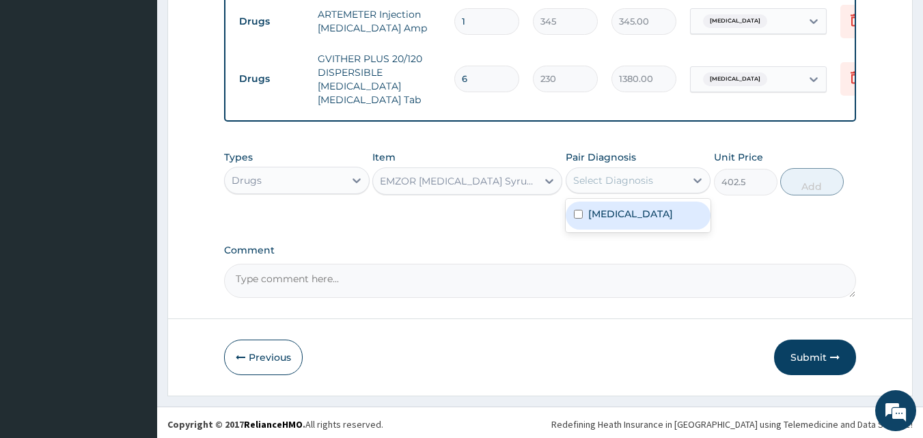
click at [618, 175] on div "Select Diagnosis" at bounding box center [613, 181] width 80 height 14
click at [607, 212] on label "Malaria, unspecified" at bounding box center [630, 214] width 85 height 14
checkbox input "true"
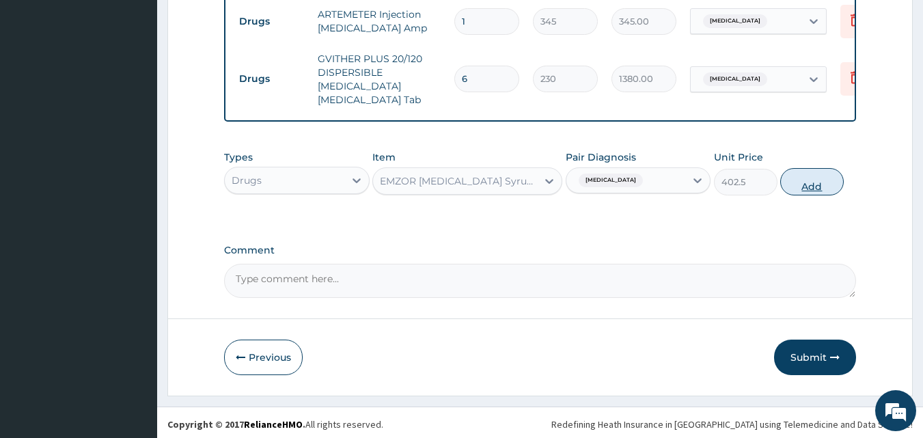
click at [812, 182] on button "Add" at bounding box center [812, 181] width 64 height 27
type input "0"
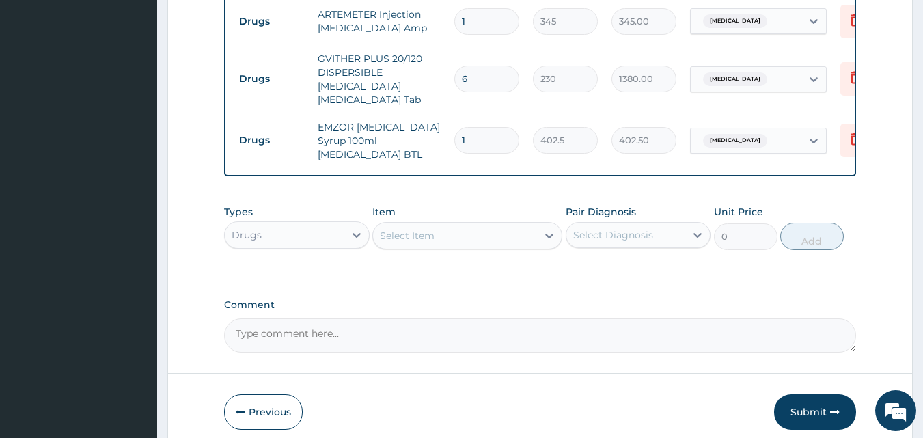
click at [507, 236] on div "Select Item" at bounding box center [455, 236] width 164 height 22
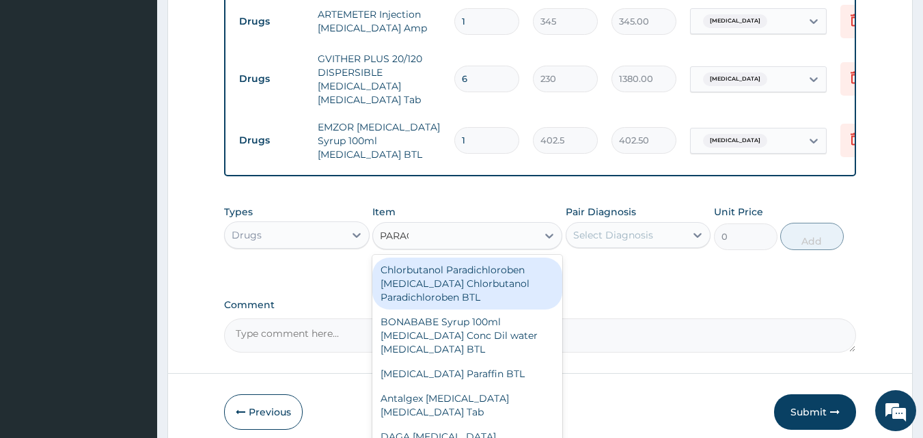
type input "PARACE"
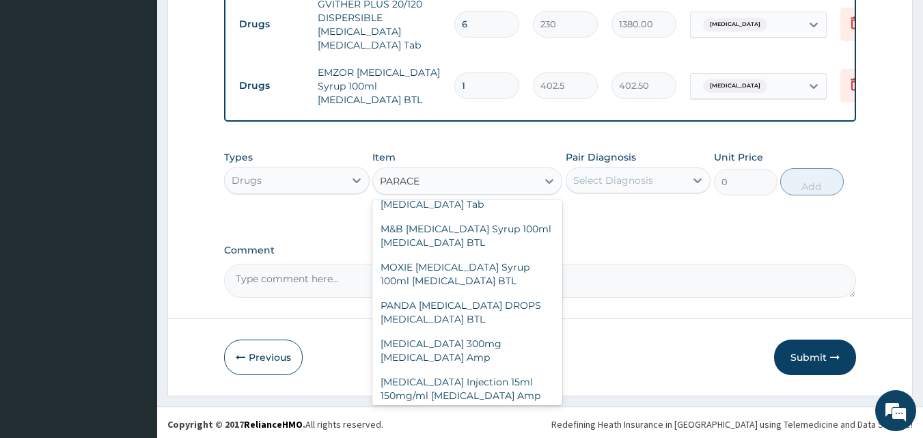
scroll to position [410, 0]
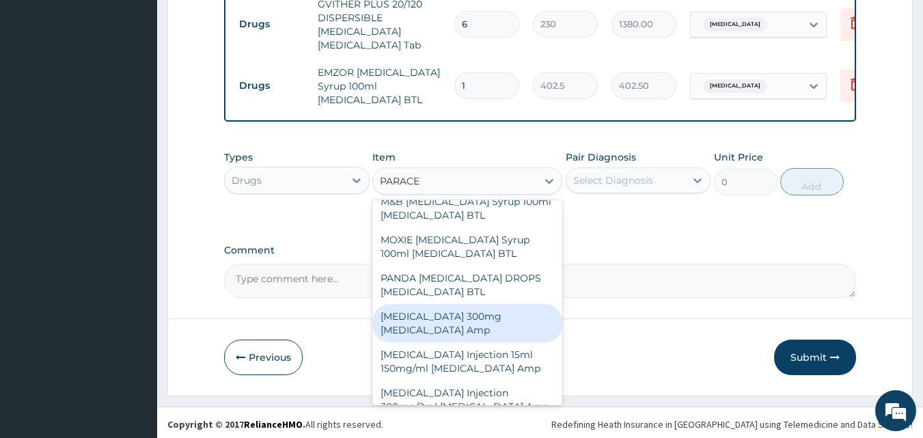
click at [456, 320] on div "Paracetamol 300mg Acetaminophen Amp" at bounding box center [467, 323] width 190 height 38
type input "230"
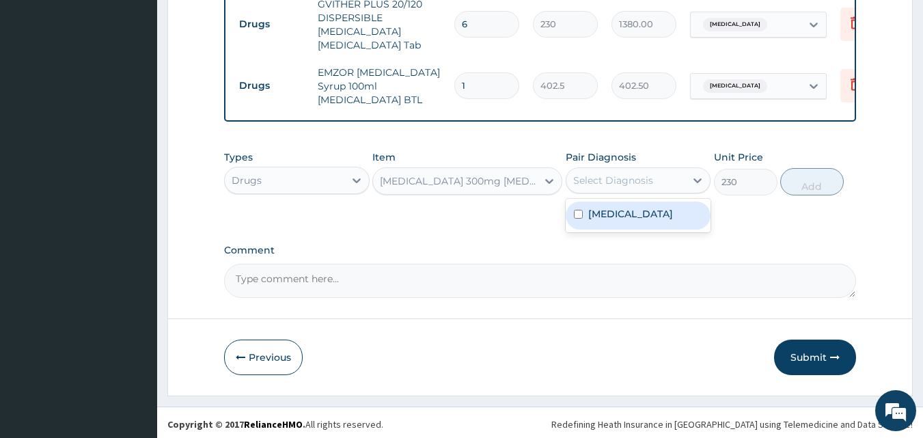
click at [611, 174] on div "Select Diagnosis" at bounding box center [613, 181] width 80 height 14
click at [606, 217] on label "Malaria, unspecified" at bounding box center [630, 214] width 85 height 14
checkbox input "true"
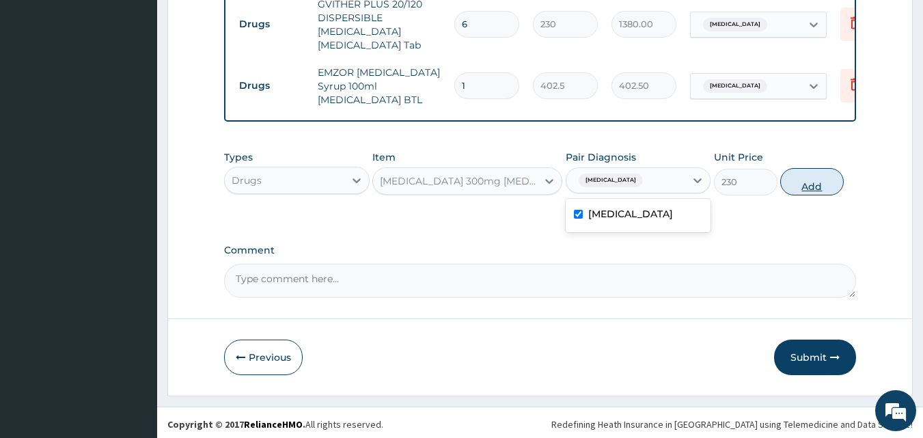
click at [812, 182] on button "Add" at bounding box center [812, 181] width 64 height 27
type input "0"
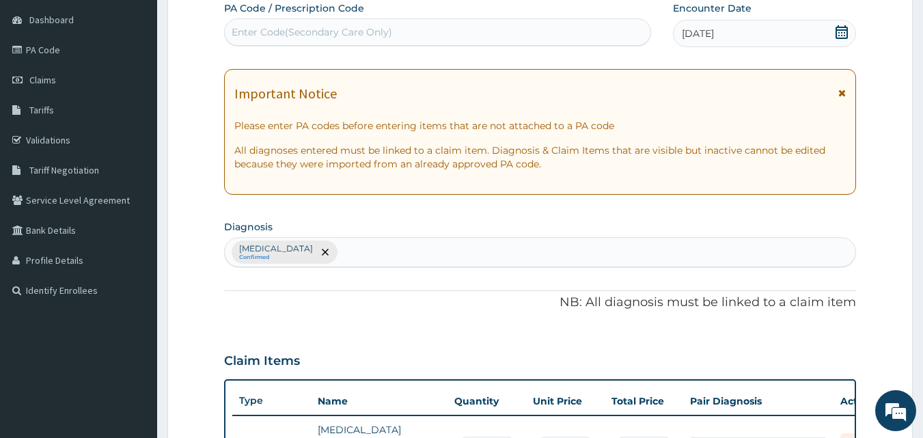
scroll to position [217, 0]
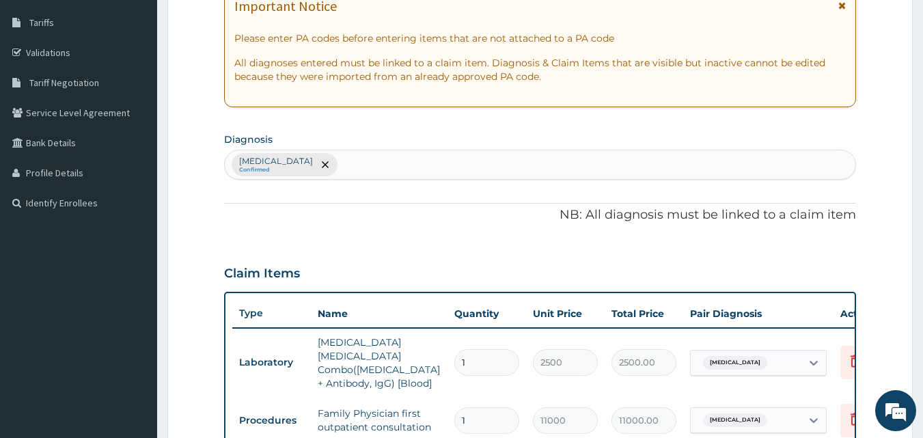
click at [429, 165] on div "Malaria, unspecified Confirmed" at bounding box center [540, 164] width 631 height 29
type input "D"
type input "GASTR"
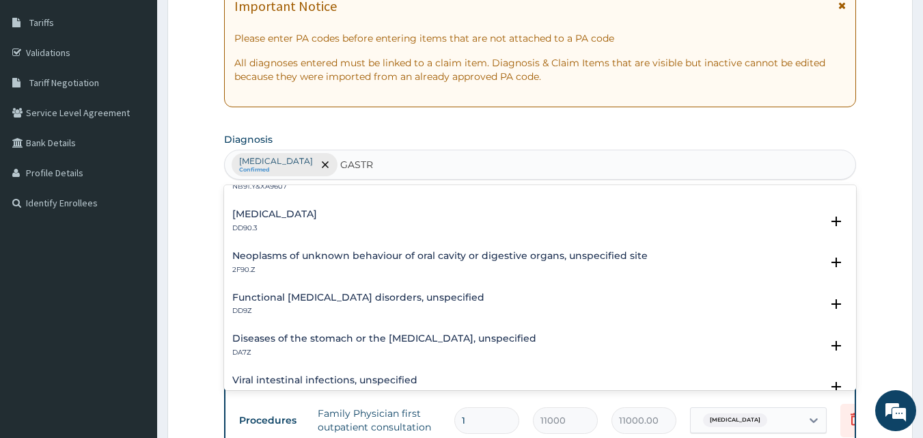
scroll to position [219, 0]
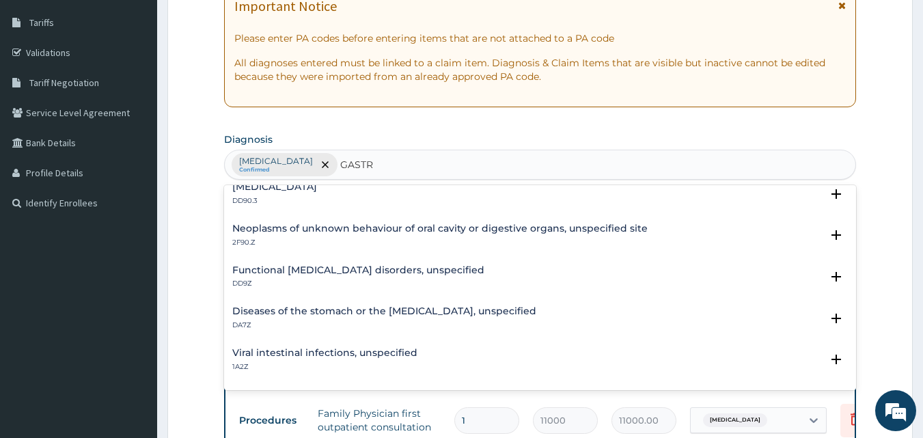
click at [446, 315] on h4 "Diseases of the stomach or the duodenum, unspecified" at bounding box center [384, 311] width 304 height 10
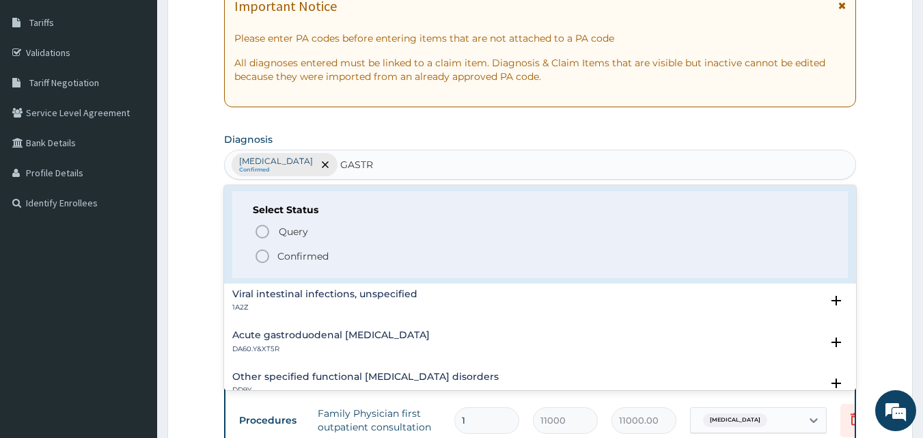
scroll to position [437, 0]
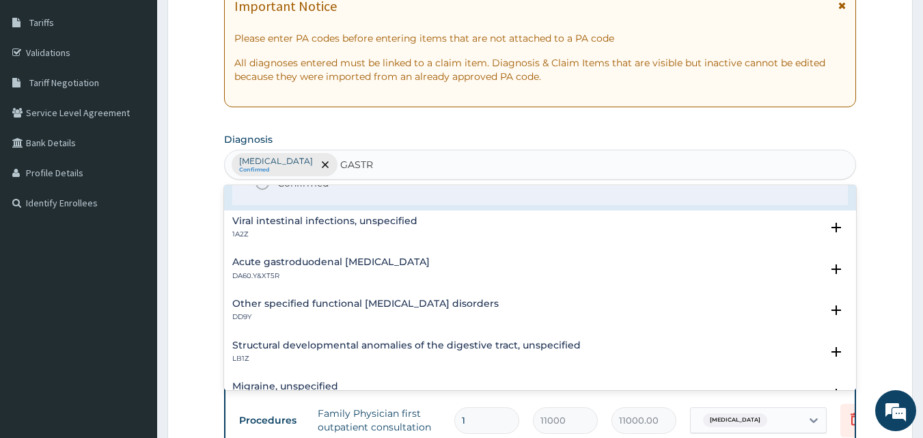
click at [320, 223] on h4 "Viral intestinal infections, unspecified" at bounding box center [324, 221] width 185 height 10
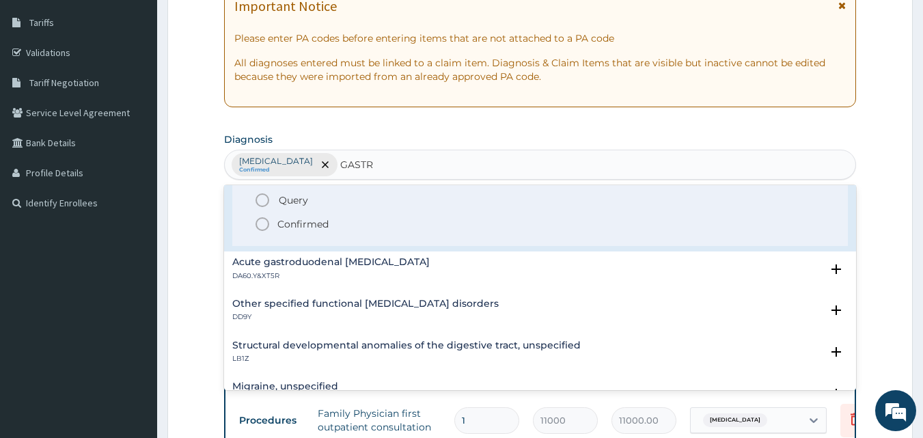
click at [265, 224] on icon "status option filled" at bounding box center [262, 224] width 16 height 16
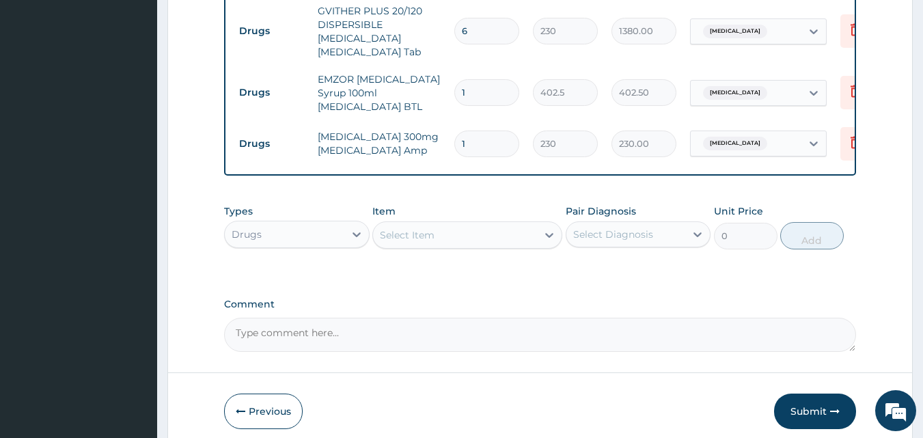
scroll to position [764, 0]
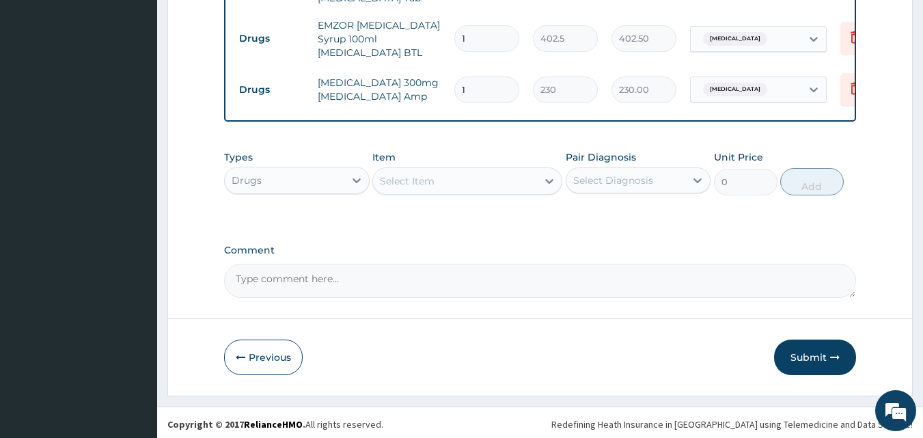
click at [432, 180] on div "Select Item" at bounding box center [407, 181] width 55 height 14
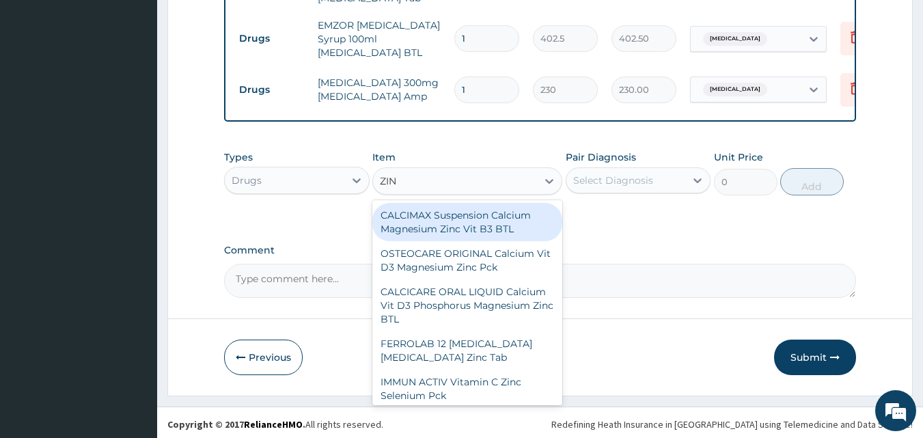
type input "ZINC"
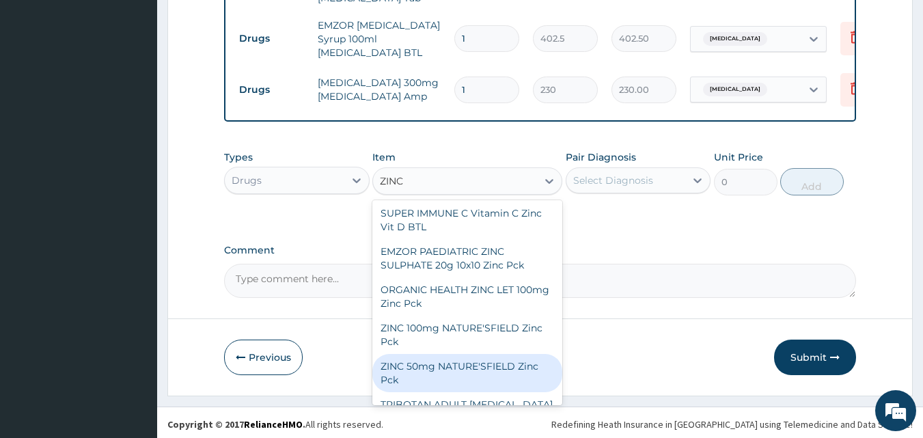
scroll to position [234, 0]
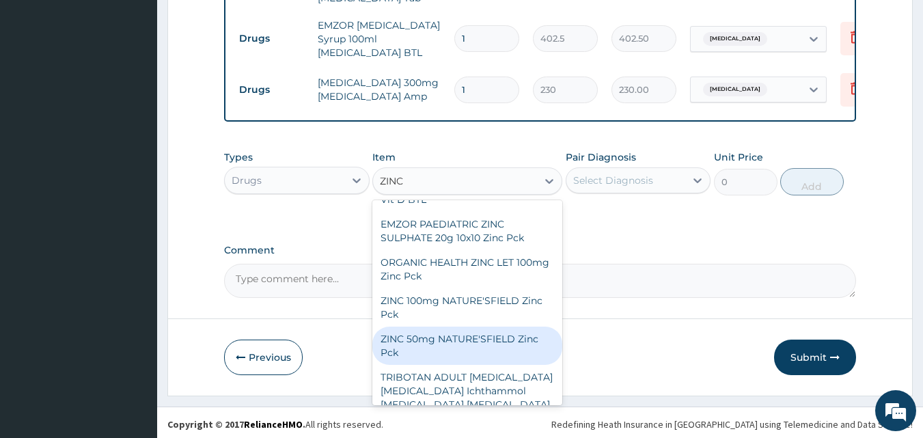
click at [514, 348] on div "ZINC 50mg NATURE'SFIELD Zinc Pck" at bounding box center [467, 346] width 190 height 38
type input "4427.5"
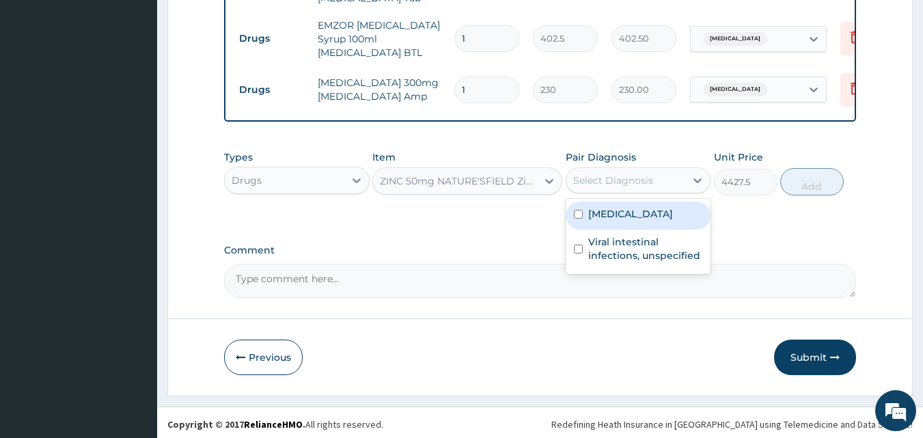
click at [652, 180] on div "Select Diagnosis" at bounding box center [626, 180] width 120 height 22
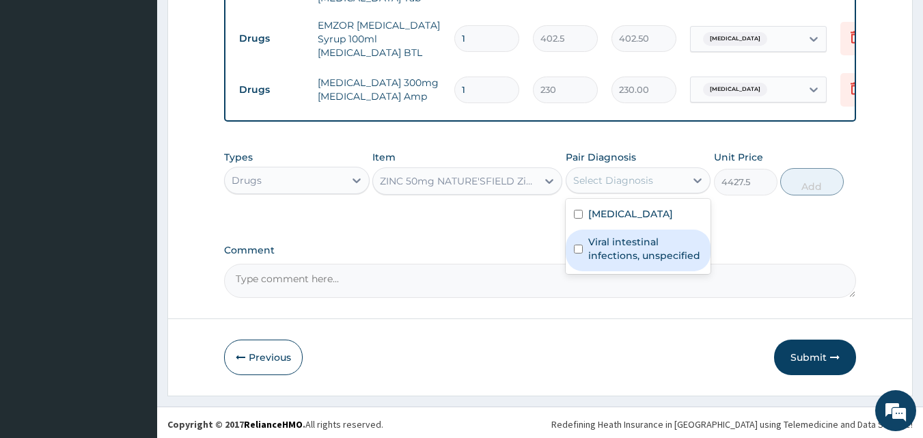
click at [633, 240] on label "Viral intestinal infections, unspecified" at bounding box center [645, 248] width 115 height 27
checkbox input "true"
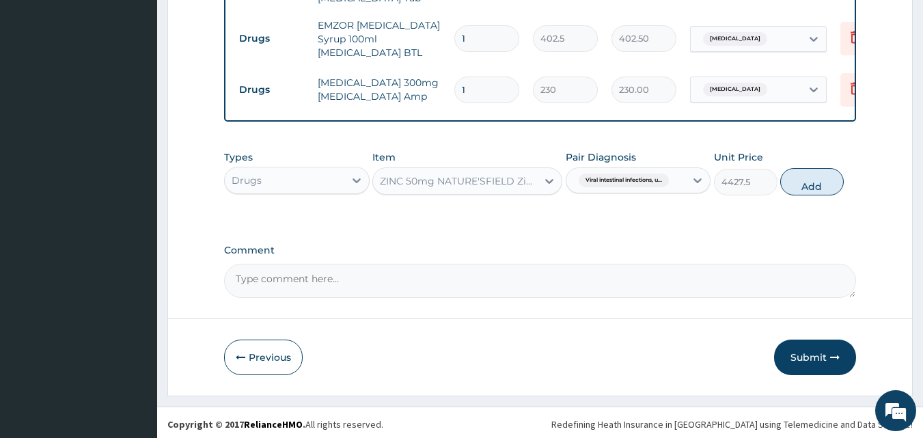
click at [508, 182] on div "ZINC 50mg NATURE'SFIELD Zinc Pck" at bounding box center [459, 181] width 158 height 14
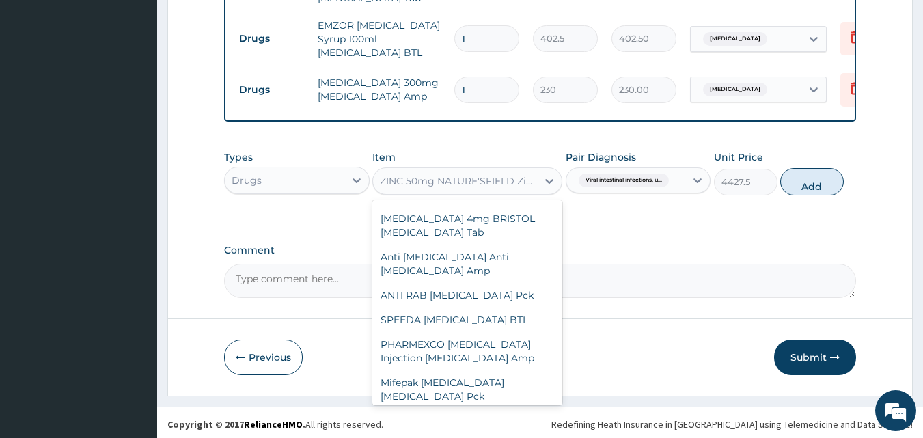
scroll to position [10748, 0]
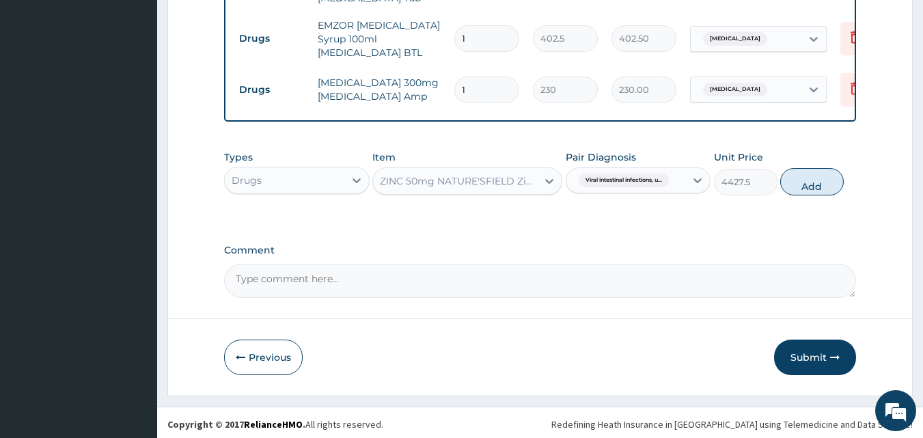
drag, startPoint x: 533, startPoint y: 177, endPoint x: 359, endPoint y: 191, distance: 174.8
click at [359, 191] on div "Types Drugs Item option ZINC 50mg NATURE'SFIELD Zinc Pck, selected. Select is f…" at bounding box center [540, 172] width 633 height 59
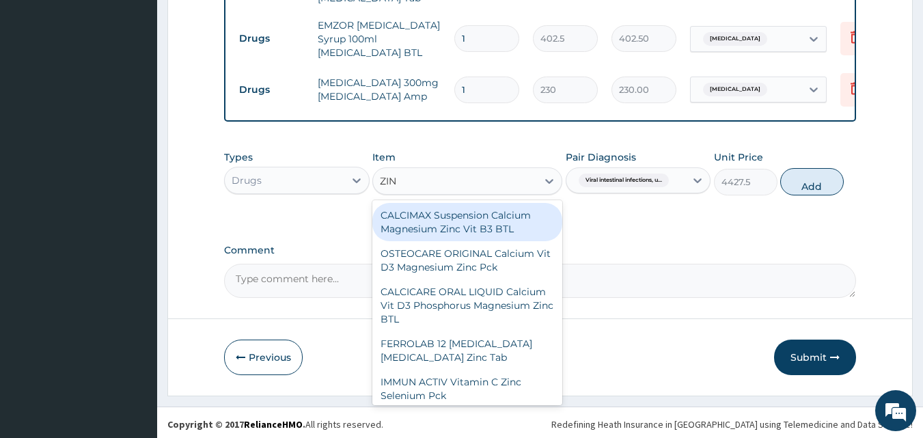
type input "ZINC"
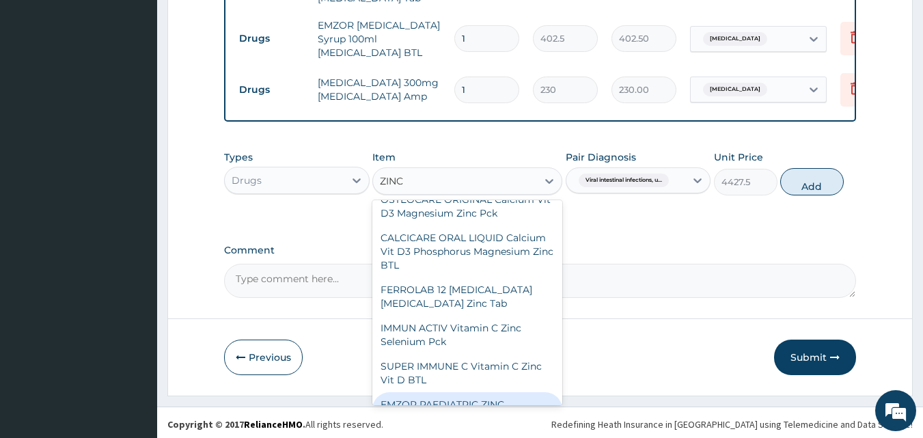
scroll to position [92, 0]
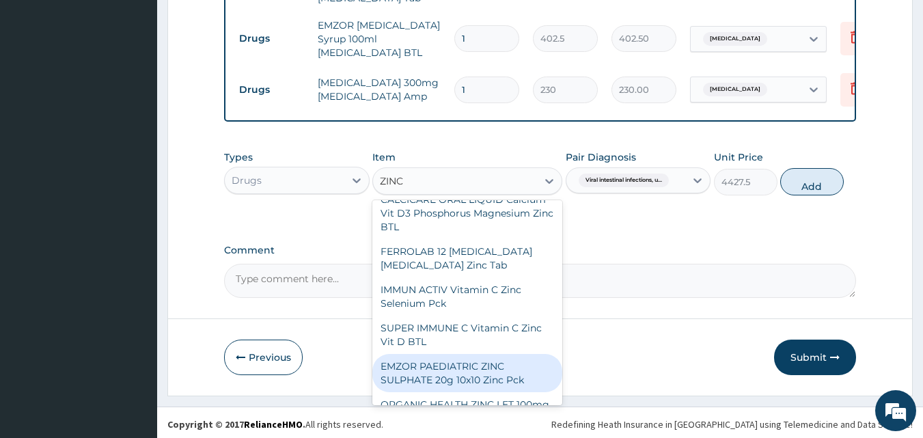
click at [540, 370] on div "EMZOR PAEDIATRIC ZINC SULPHATE 20g 10x10 Zinc Pck" at bounding box center [467, 373] width 190 height 38
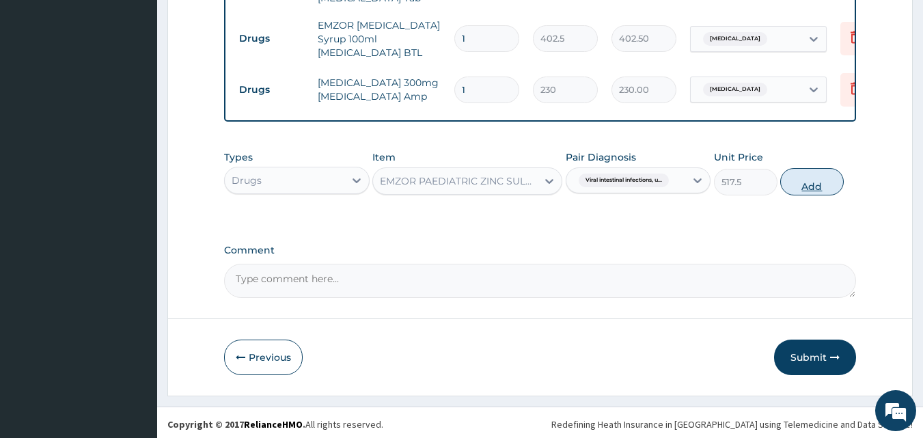
click at [804, 179] on button "Add" at bounding box center [812, 181] width 64 height 27
type input "0"
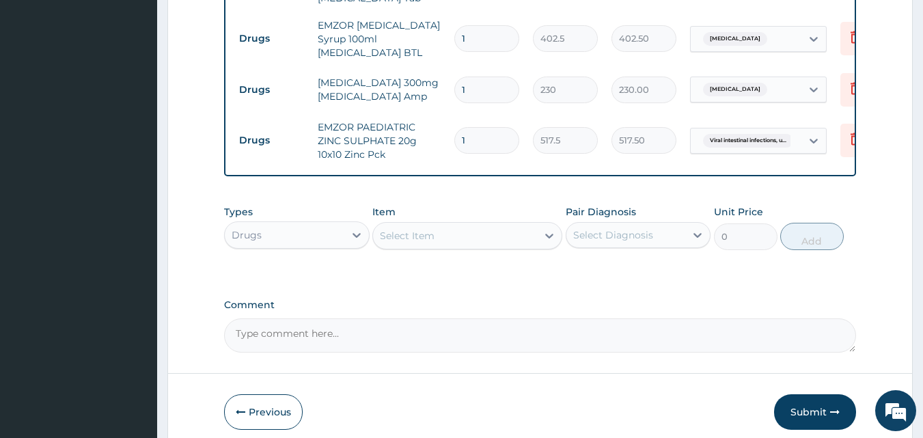
click at [408, 238] on div "Select Item" at bounding box center [407, 236] width 55 height 14
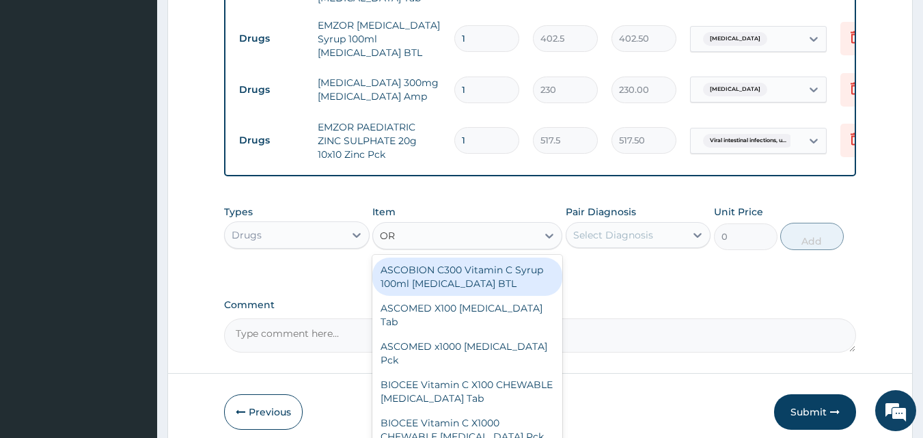
type input "ORS"
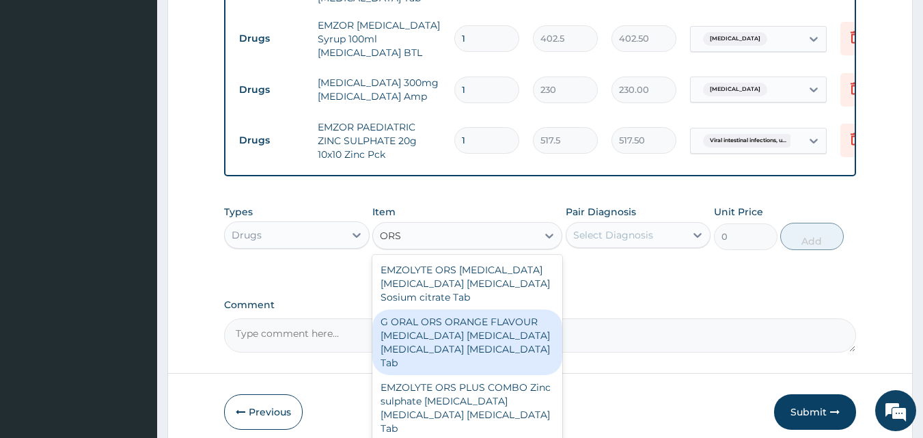
click at [502, 346] on div "G ORAL ORS ORANGE FLAVOUR Sodium chloride Potassium chloride Dextrose Sodium ci…" at bounding box center [467, 342] width 190 height 66
type input "253"
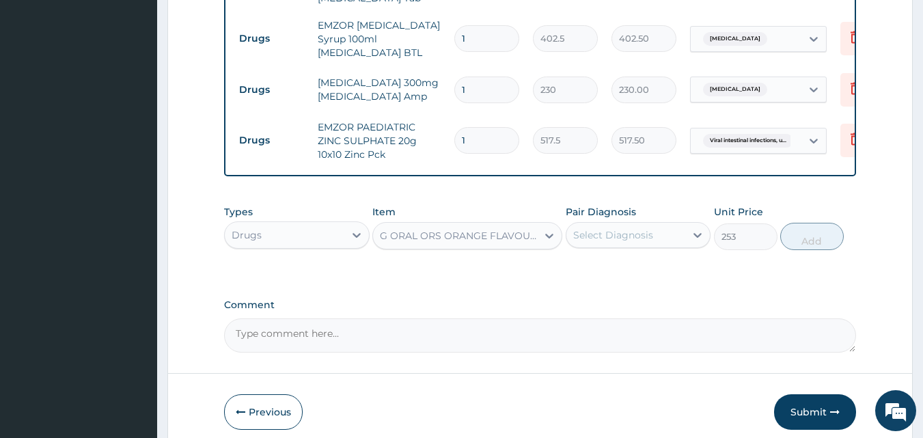
click at [458, 229] on div "G ORAL ORS ORANGE FLAVOUR Sodium chloride Potassium chloride Dextrose Sodium ci…" at bounding box center [459, 236] width 158 height 14
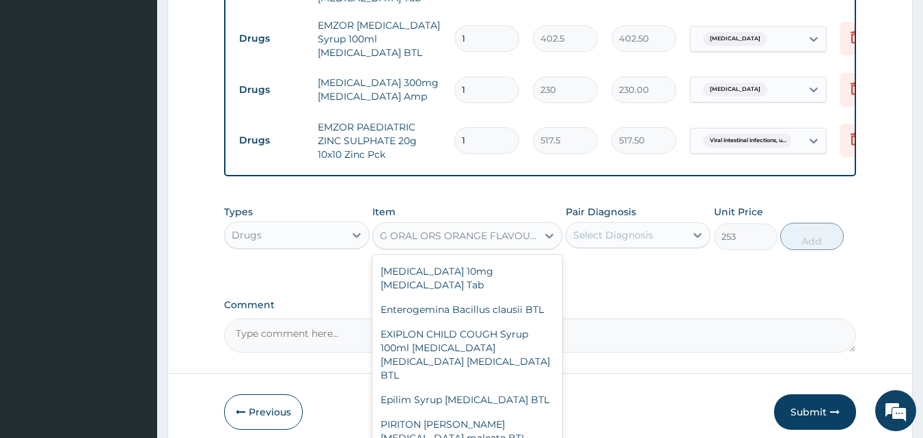
scroll to position [23052, 0]
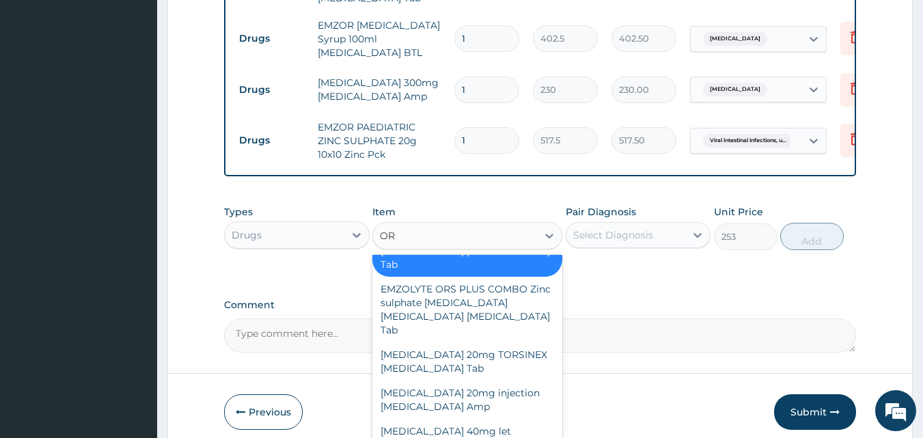
type input "ORS"
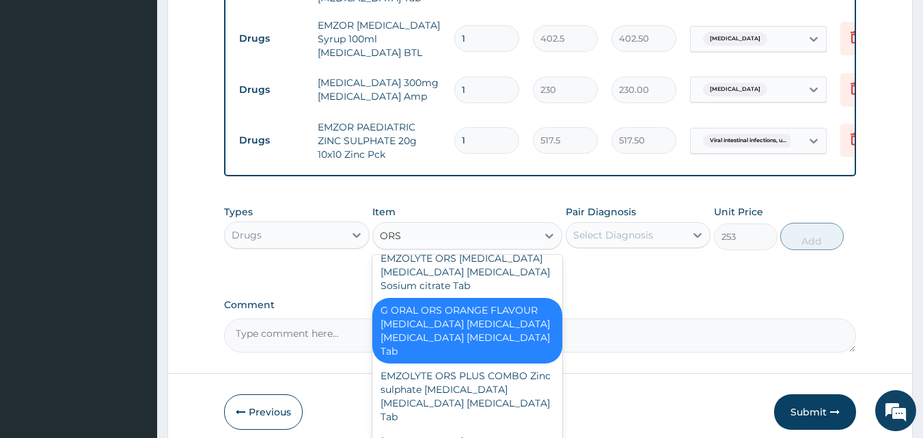
scroll to position [0, 0]
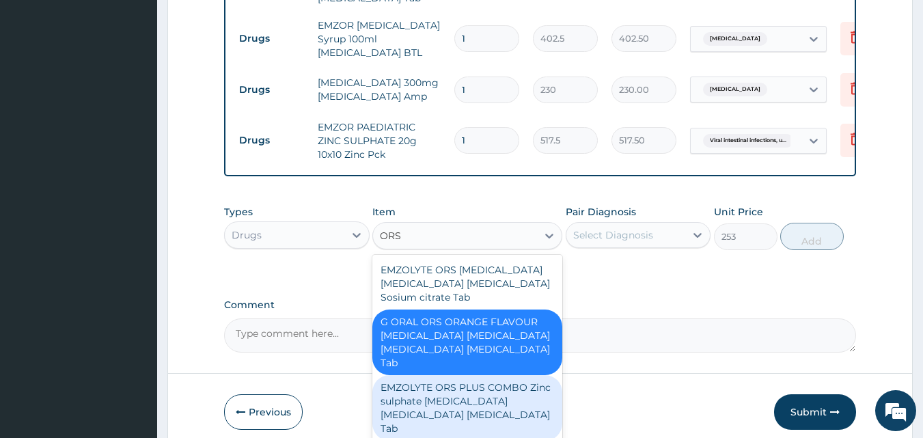
click at [465, 400] on div "EMZOLYTE ORS PLUS COMBO Zinc sulphate Dextrose Potassium chloride Sodium chlori…" at bounding box center [467, 408] width 190 height 66
type input "264.5"
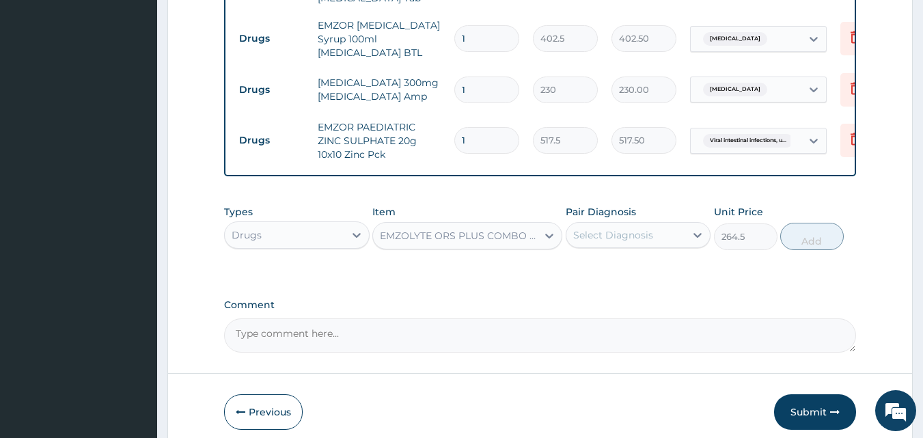
click at [663, 225] on div "Select Diagnosis" at bounding box center [626, 235] width 120 height 22
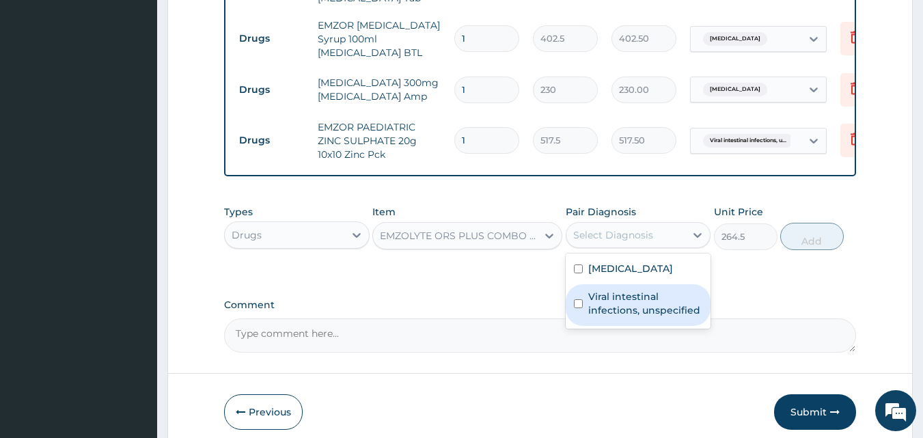
click at [641, 296] on label "Viral intestinal infections, unspecified" at bounding box center [645, 303] width 115 height 27
checkbox input "true"
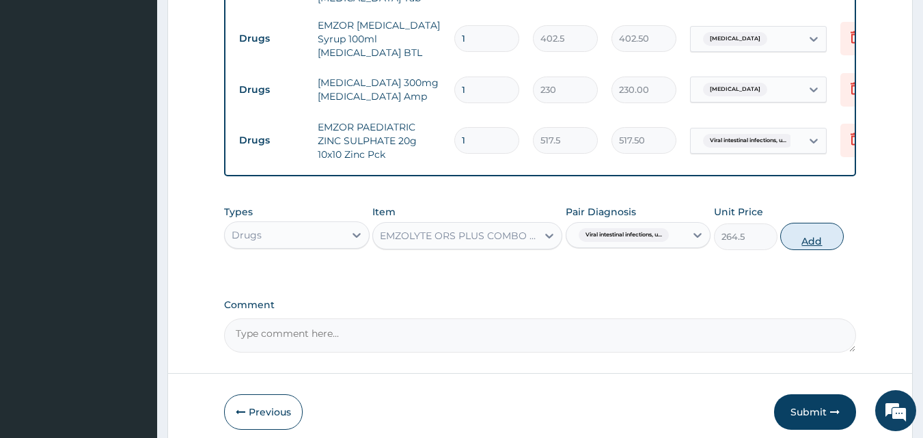
click at [794, 227] on button "Add" at bounding box center [812, 236] width 64 height 27
type input "0"
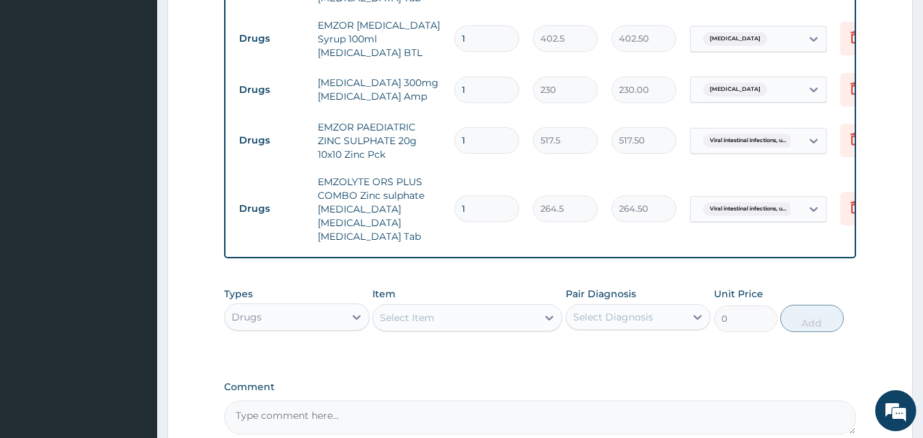
click at [473, 195] on input "1" at bounding box center [486, 208] width 65 height 27
type input "0.00"
type input "2"
type input "529.00"
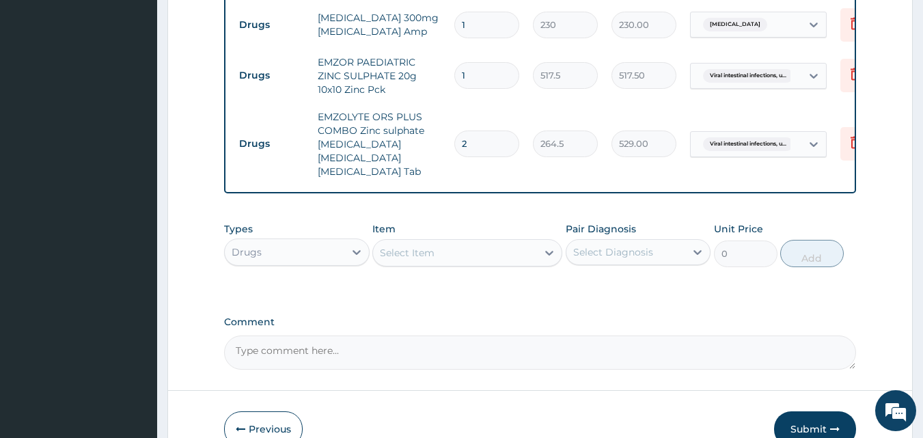
scroll to position [901, 0]
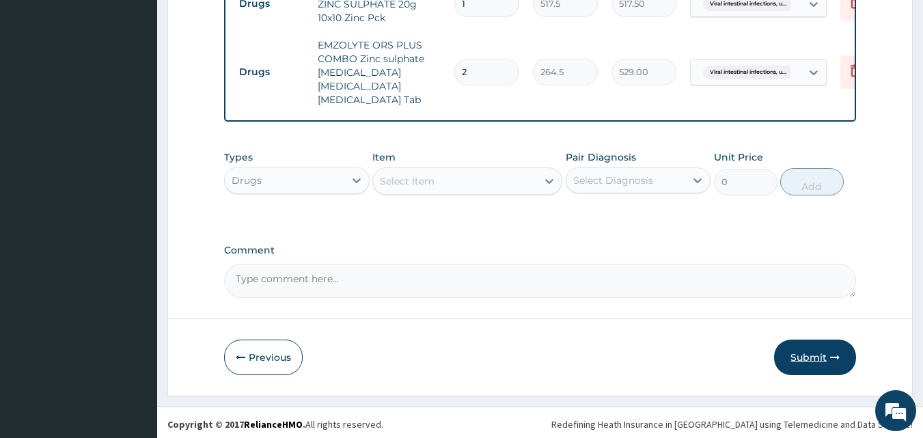
type input "2"
click at [799, 346] on button "Submit" at bounding box center [815, 358] width 82 height 36
click at [818, 352] on button "Submit" at bounding box center [815, 358] width 82 height 36
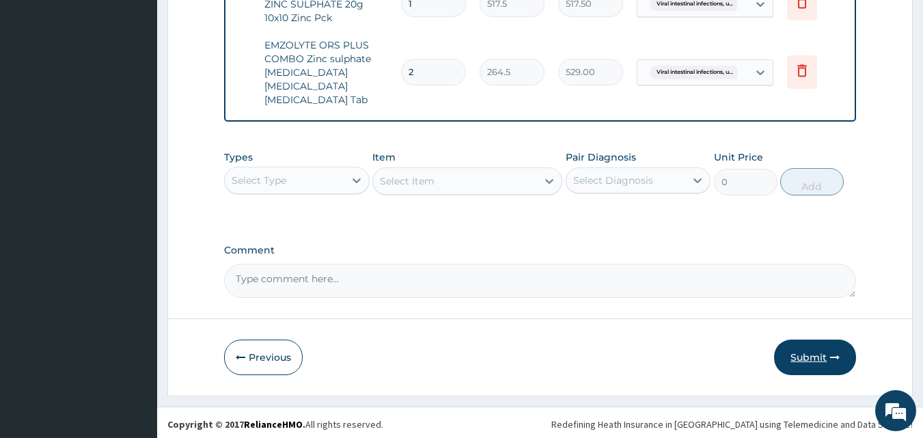
click at [806, 344] on button "Submit" at bounding box center [815, 358] width 82 height 36
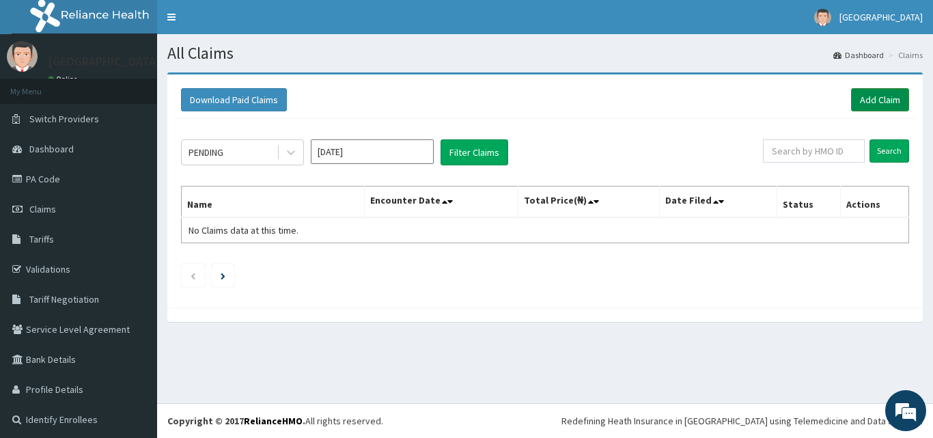
click at [855, 96] on link "Add Claim" at bounding box center [880, 99] width 58 height 23
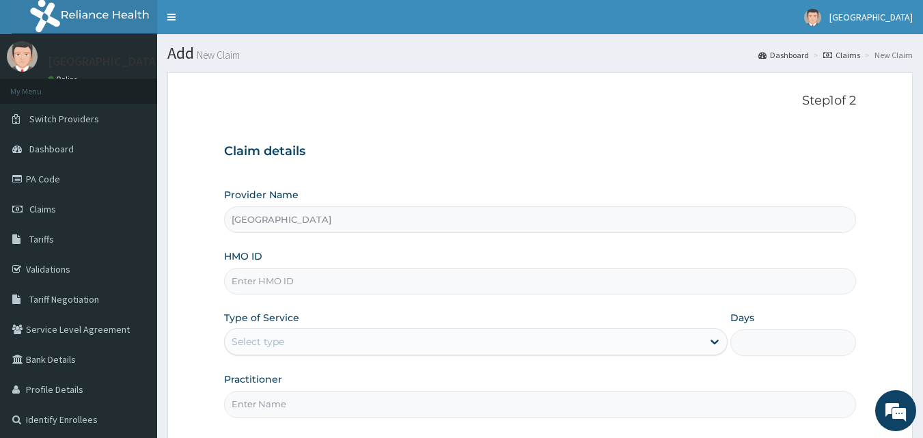
type input "[GEOGRAPHIC_DATA]"
click at [378, 275] on input "HMO ID" at bounding box center [540, 281] width 633 height 27
type input "T"
click at [44, 188] on link "PA Code" at bounding box center [78, 179] width 157 height 30
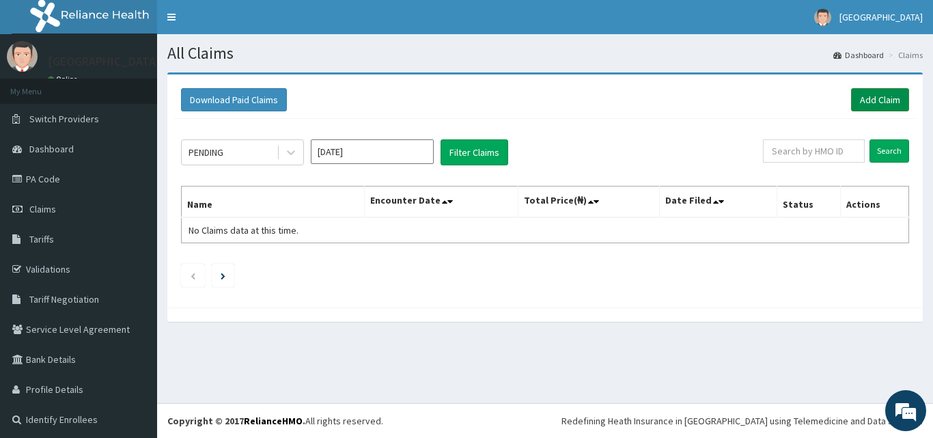
click at [855, 100] on link "Add Claim" at bounding box center [880, 99] width 58 height 23
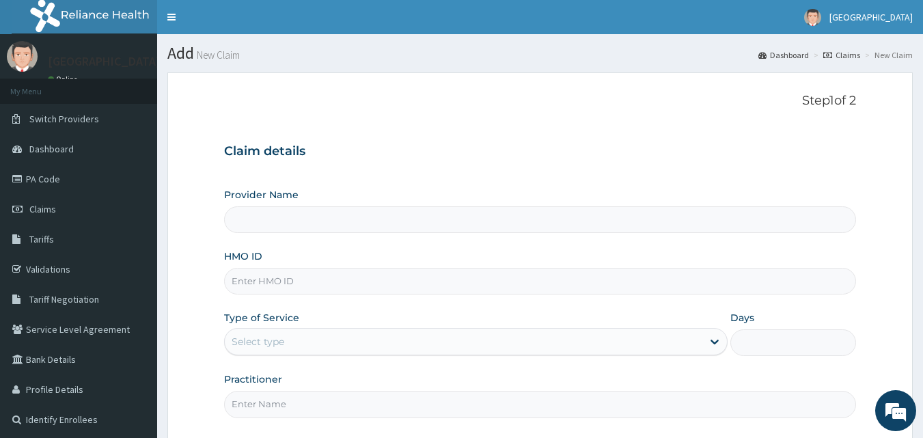
type input "[GEOGRAPHIC_DATA]"
click at [467, 288] on input "HMO ID" at bounding box center [540, 281] width 633 height 27
type input "tlt/10136/b"
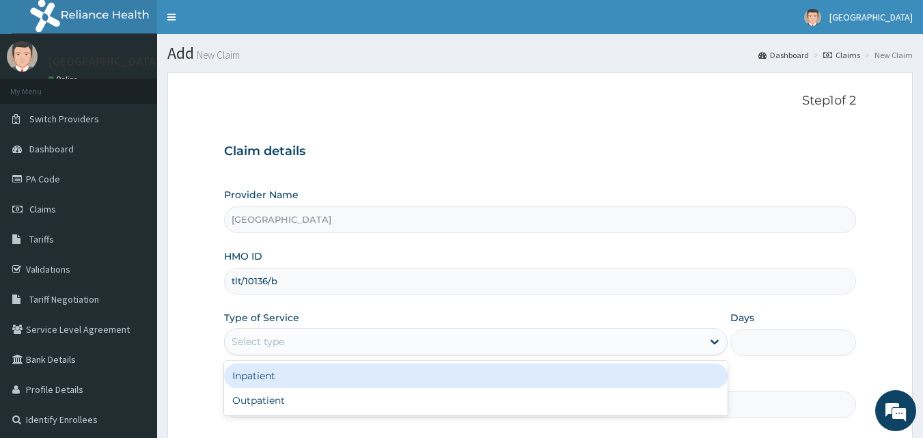
click at [352, 340] on div "Select type" at bounding box center [464, 342] width 478 height 22
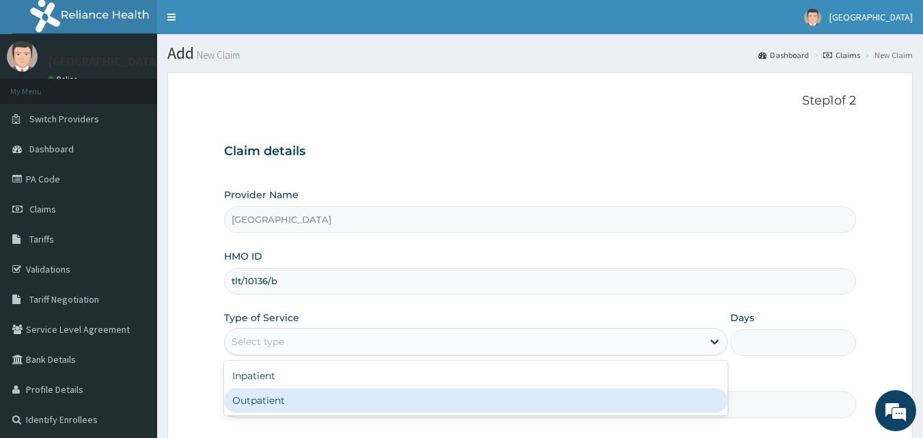
click at [350, 398] on div "Outpatient" at bounding box center [475, 400] width 503 height 25
type input "1"
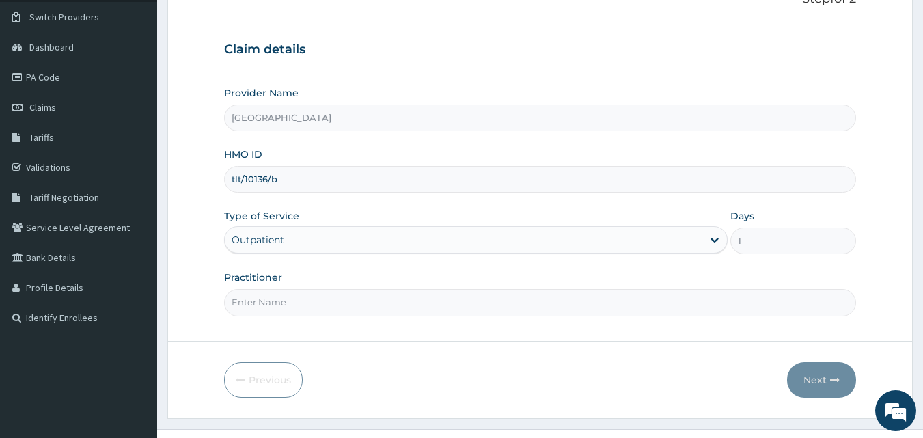
scroll to position [128, 0]
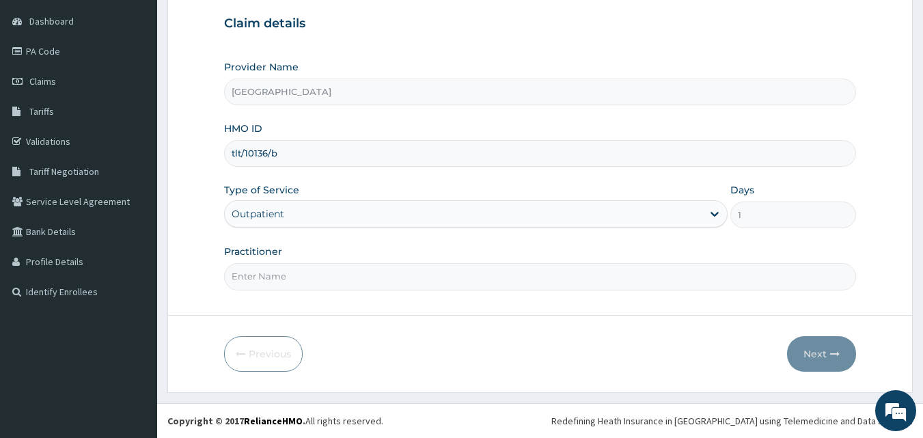
click at [465, 283] on input "Practitioner" at bounding box center [540, 276] width 633 height 27
type input "[PERSON_NAME]"
click at [822, 348] on button "Next" at bounding box center [821, 354] width 69 height 36
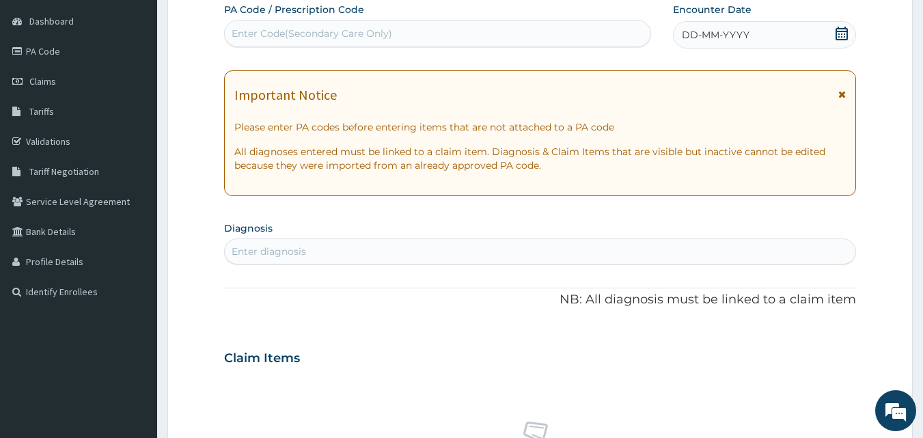
click at [416, 247] on div "Enter diagnosis" at bounding box center [540, 251] width 631 height 22
click at [831, 34] on div "DD-MM-YYYY" at bounding box center [764, 34] width 183 height 27
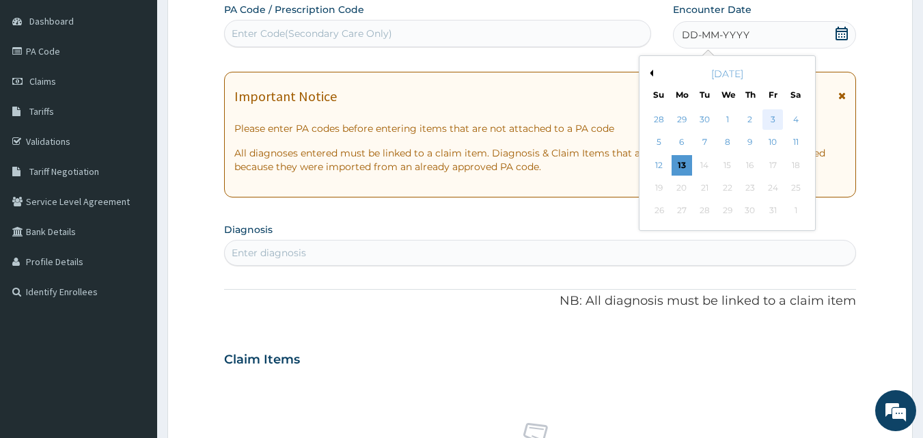
click at [773, 118] on div "3" at bounding box center [772, 119] width 20 height 20
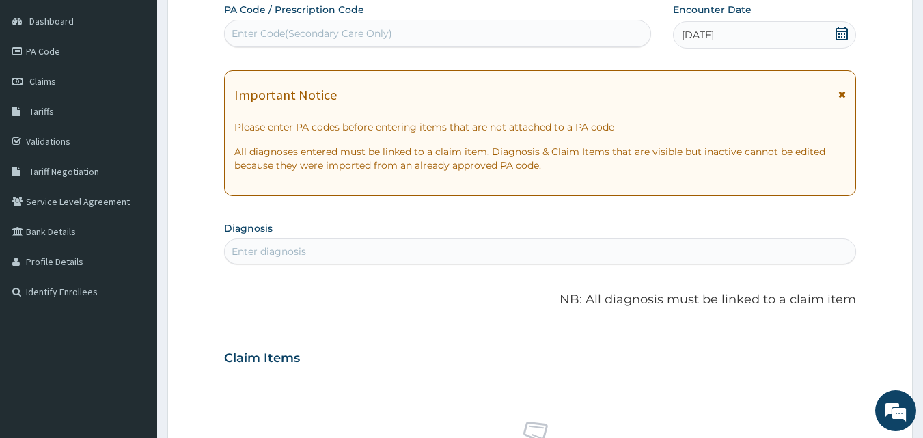
click at [372, 243] on div "Enter diagnosis" at bounding box center [540, 251] width 631 height 22
type input "U"
type input "RESPIRA"
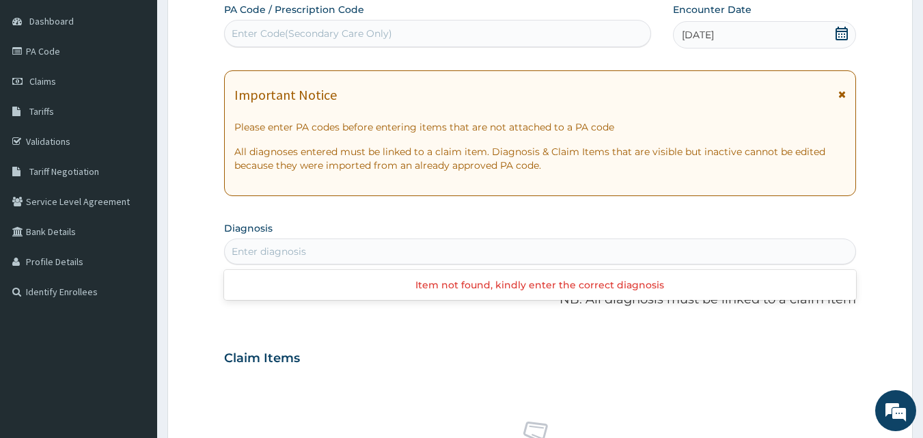
drag, startPoint x: 280, startPoint y: 251, endPoint x: 193, endPoint y: 259, distance: 87.8
click at [193, 259] on form "Step 2 of 2 PA Code / Prescription Code Enter Code(Secondary Care Only) Encount…" at bounding box center [539, 376] width 745 height 863
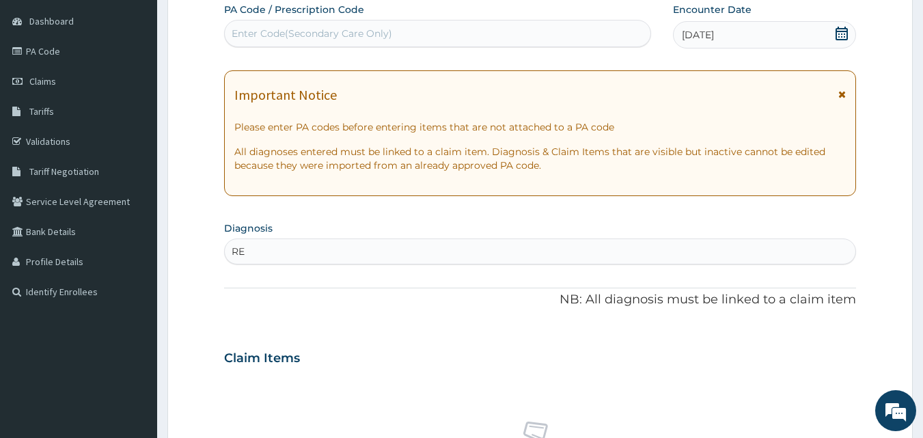
type input "R"
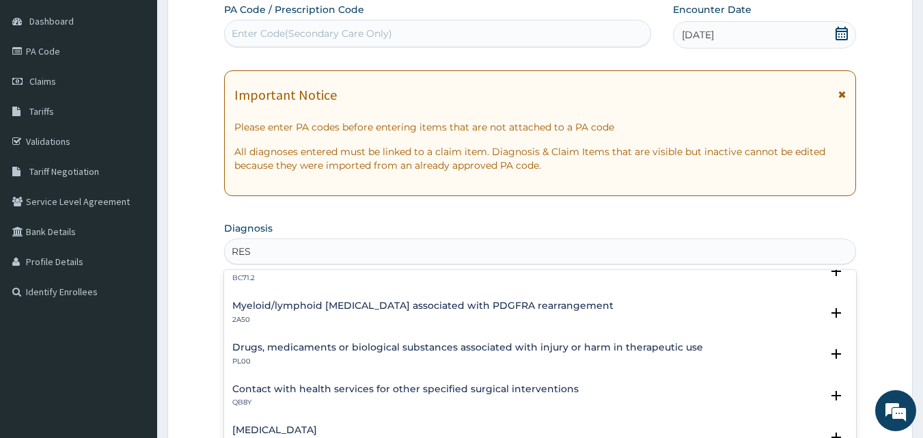
scroll to position [1138, 0]
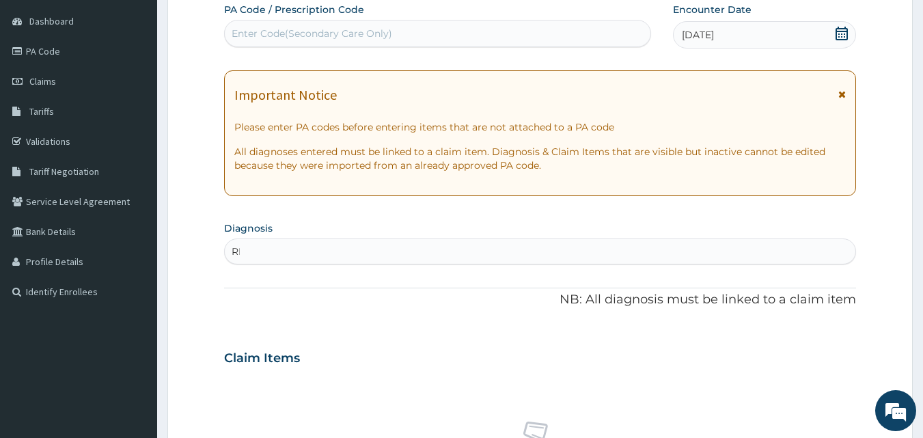
type input "R"
type input "J"
type input "RESPIRATORY"
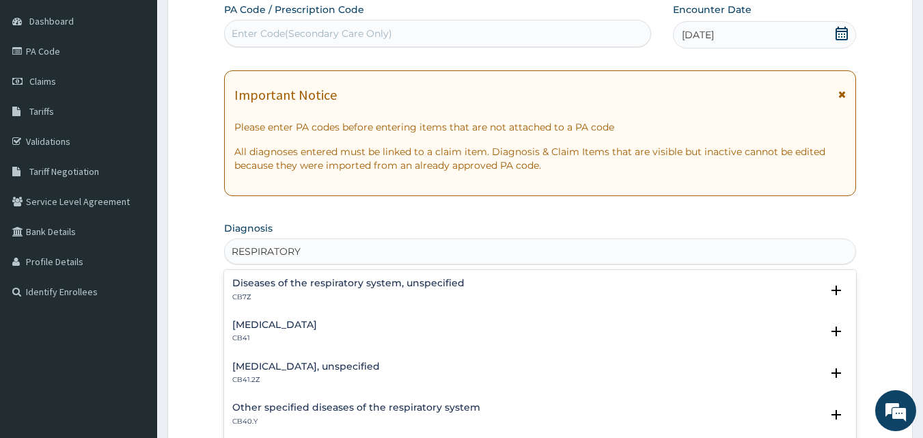
click at [344, 289] on div "Diseases of the respiratory system, unspecified CB7Z" at bounding box center [348, 290] width 232 height 24
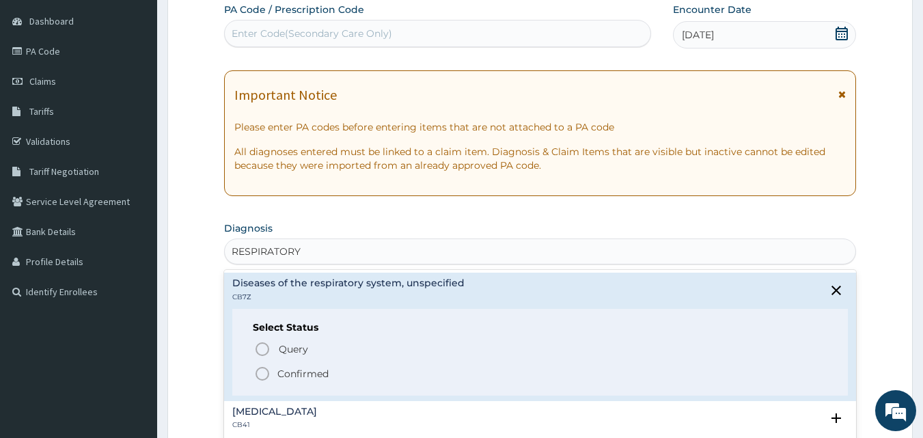
drag, startPoint x: 332, startPoint y: 346, endPoint x: 67, endPoint y: 465, distance: 290.2
click at [67, 437] on html "R EL Toggle navigation [GEOGRAPHIC_DATA] - [EMAIL_ADDRESS][DOMAIN_NAME] Member …" at bounding box center [461, 362] width 923 height 981
click at [281, 376] on p "Confirmed" at bounding box center [302, 374] width 51 height 14
